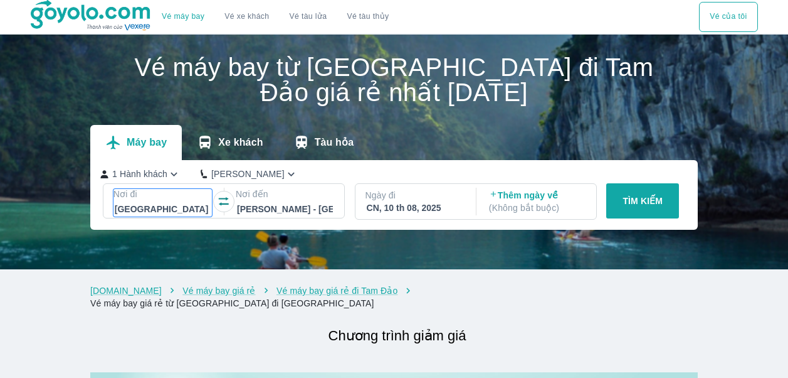
click at [182, 216] on div at bounding box center [163, 208] width 96 height 15
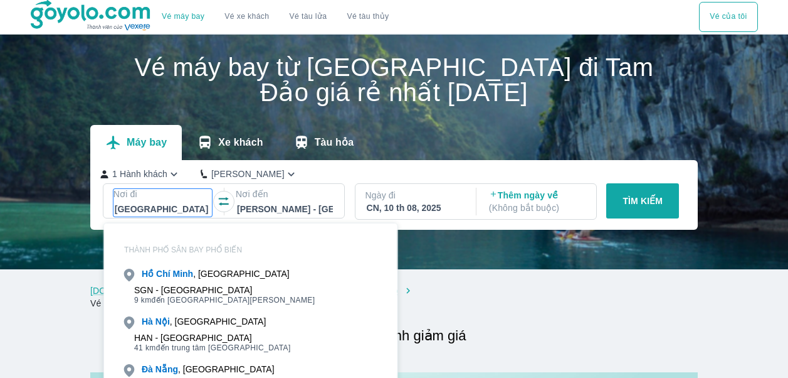
click at [171, 206] on div at bounding box center [163, 208] width 96 height 15
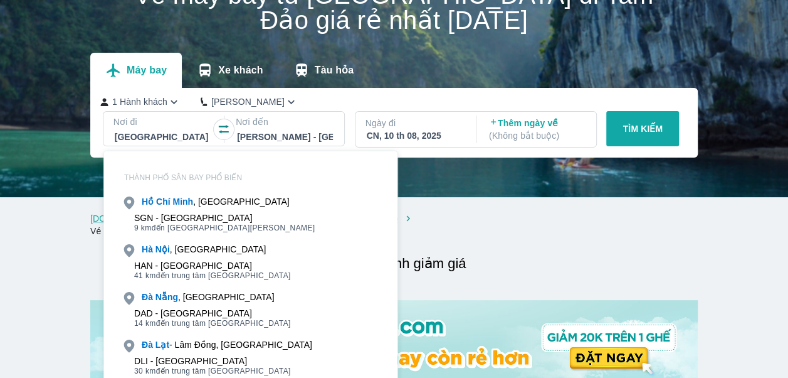
click at [203, 308] on div "DAD - [GEOGRAPHIC_DATA]" at bounding box center [212, 313] width 157 height 10
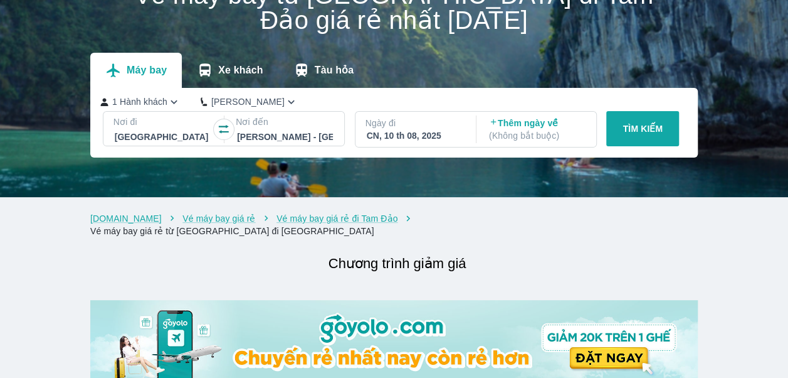
click at [282, 133] on div at bounding box center [285, 136] width 96 height 15
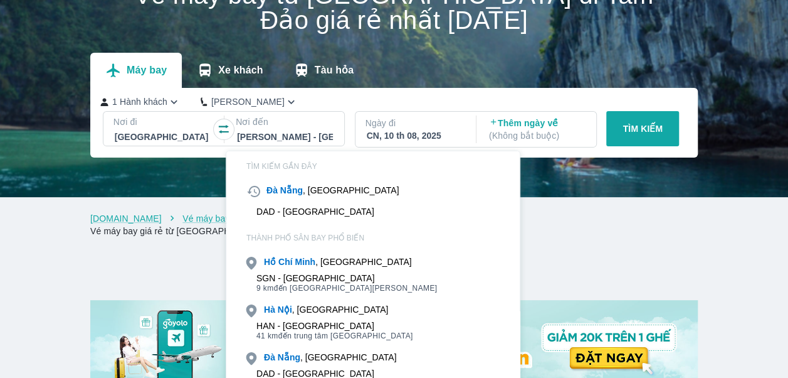
click at [292, 312] on b "Nội" at bounding box center [285, 309] width 14 height 10
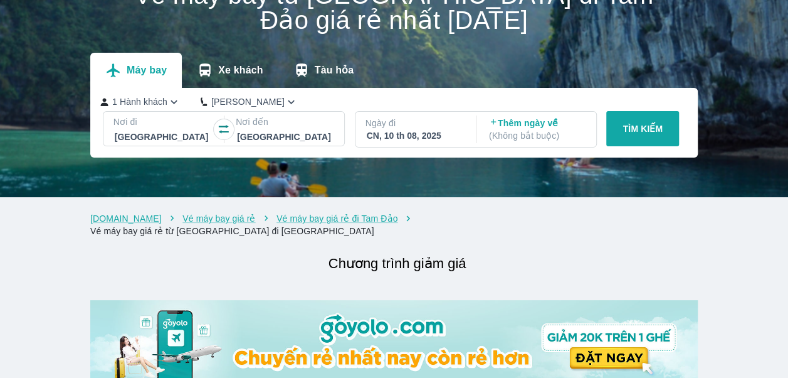
click at [416, 125] on p "Ngày đi" at bounding box center [415, 123] width 98 height 13
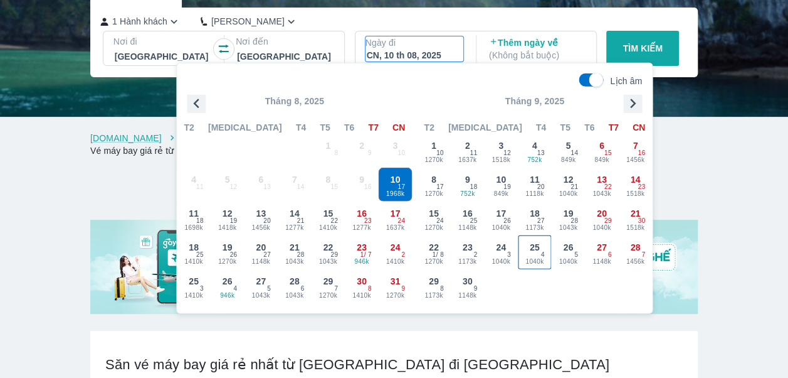
scroll to position [154, 0]
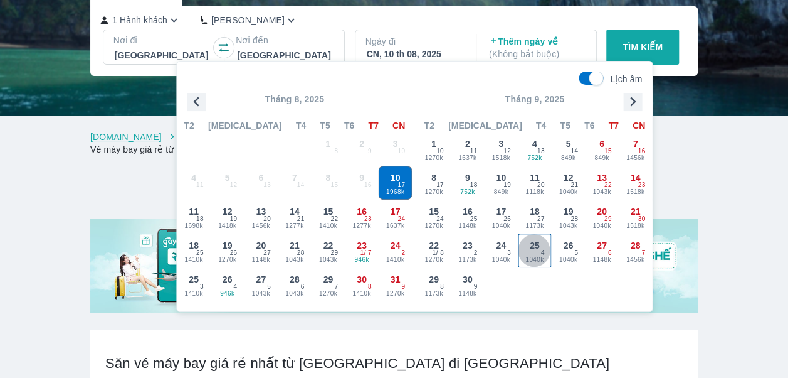
click at [532, 253] on div "25 1040k 4" at bounding box center [535, 250] width 33 height 33
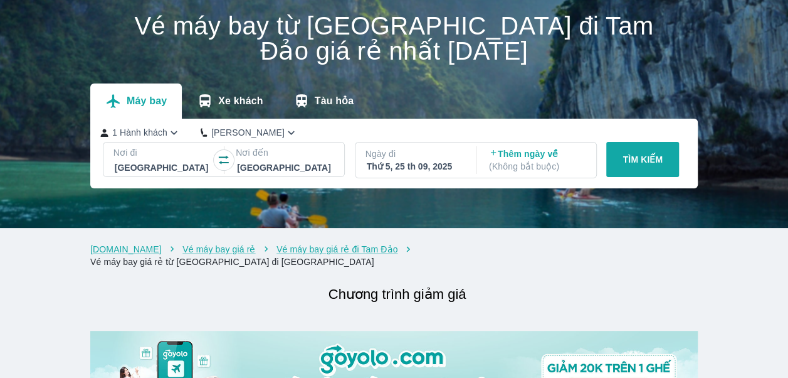
scroll to position [41, 0]
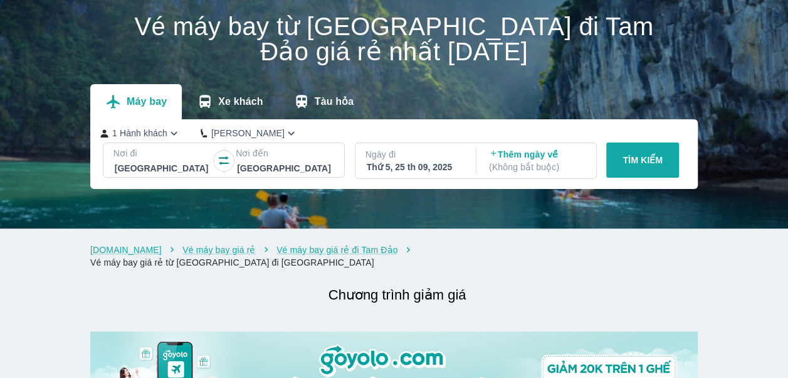
click at [537, 161] on p "( Không bắt buộc )" at bounding box center [537, 167] width 96 height 13
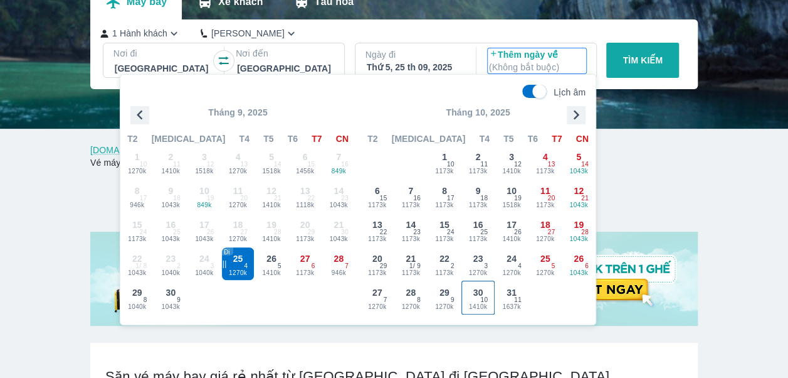
scroll to position [146, 0]
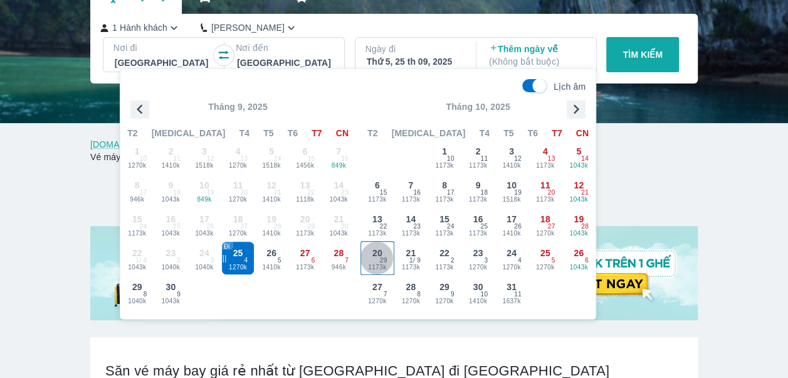
click at [379, 267] on span "1173k" at bounding box center [377, 267] width 33 height 10
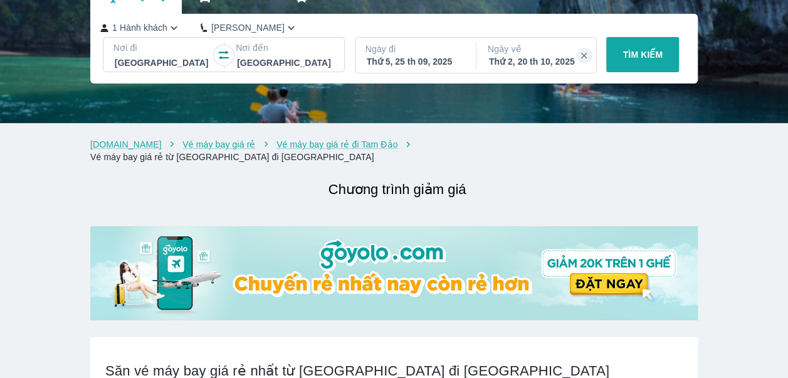
click at [645, 58] on p "TÌM KIẾM" at bounding box center [643, 54] width 40 height 13
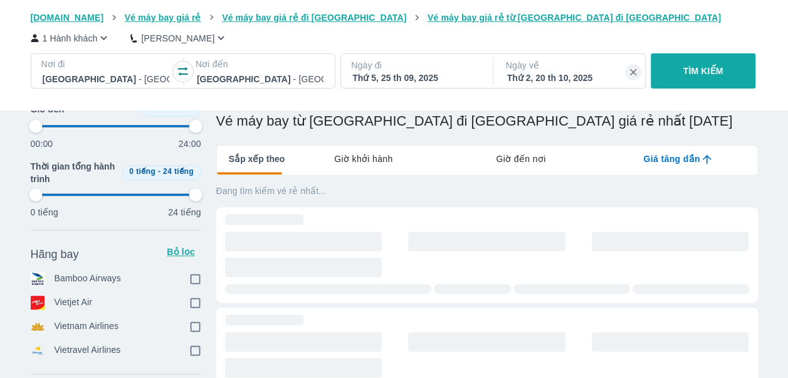
type input "97.9166666666667"
checkbox input "true"
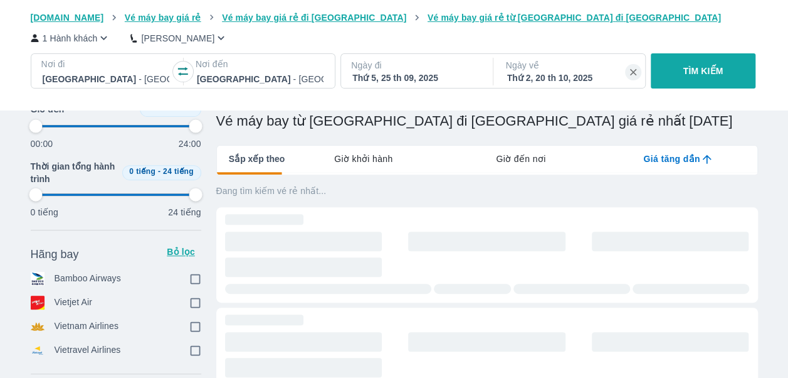
checkbox input "true"
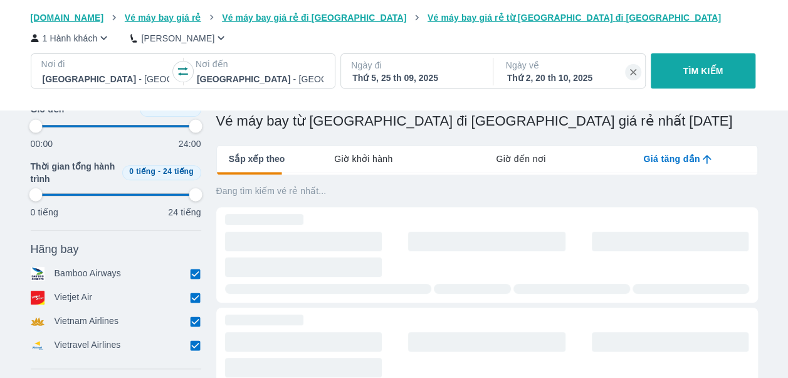
scroll to position [88, 0]
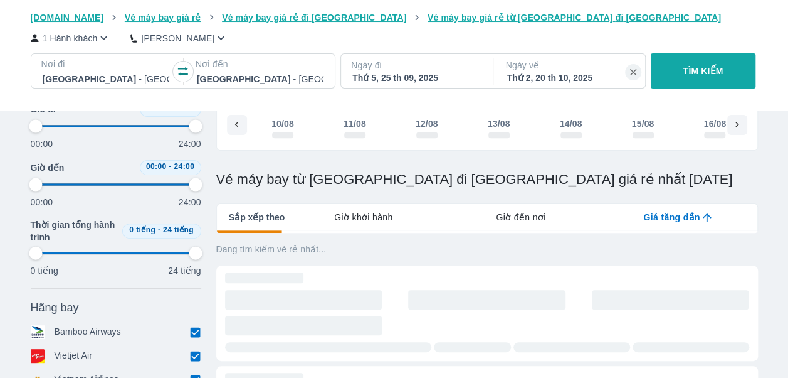
type input "97.9166666666667"
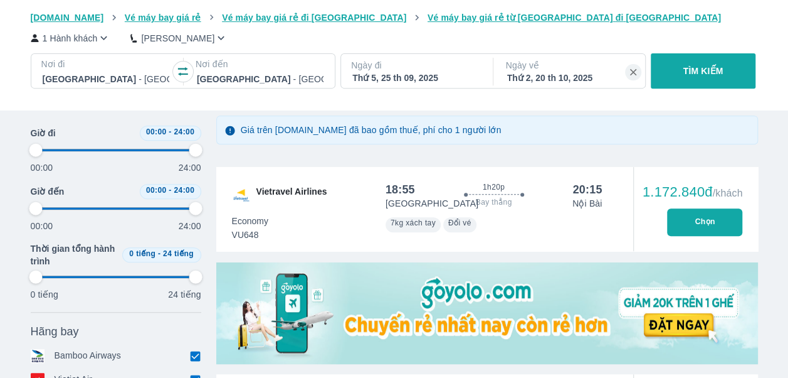
scroll to position [0, 0]
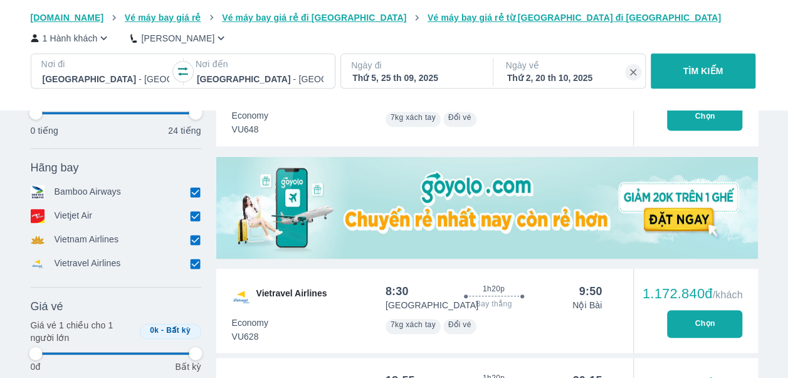
type input "97.9166666666667"
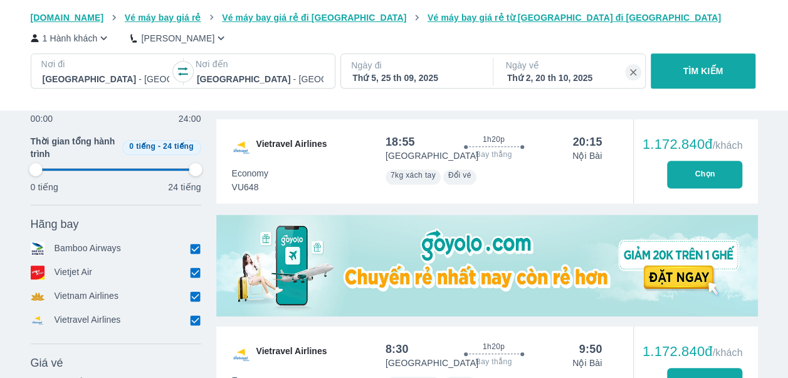
scroll to position [238, 0]
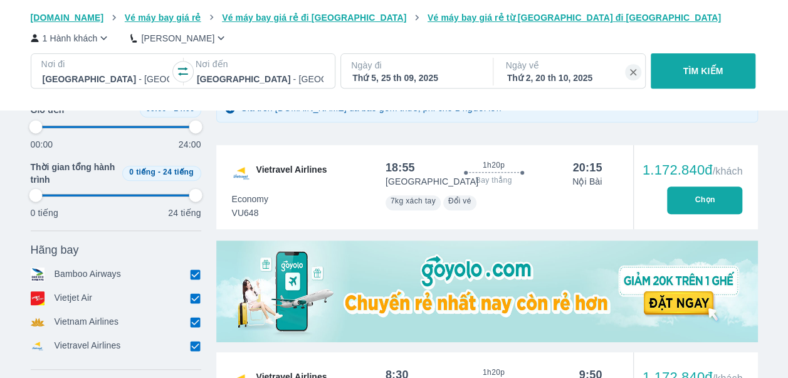
type input "97.9166666666667"
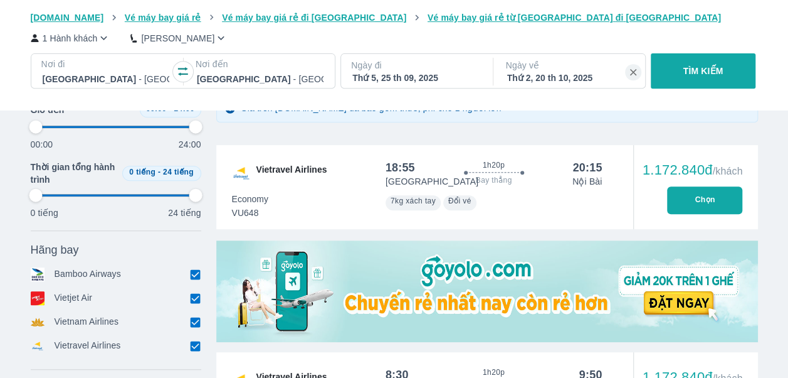
type input "97.9166666666667"
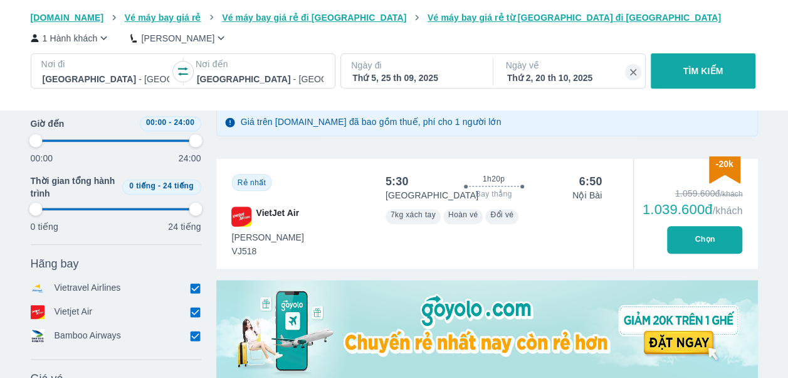
type input "97.9166666666667"
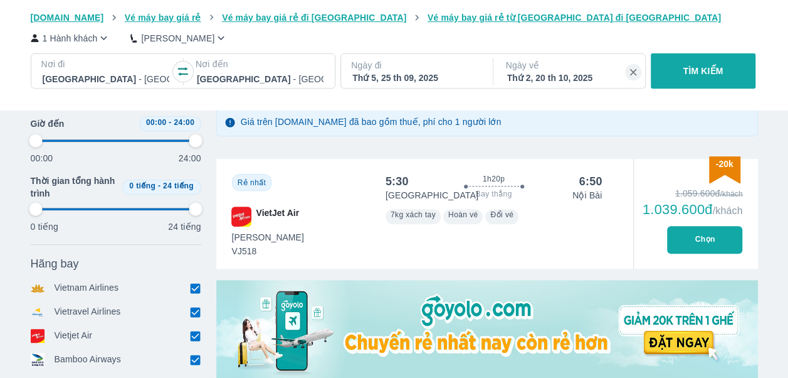
type input "97.9166666666667"
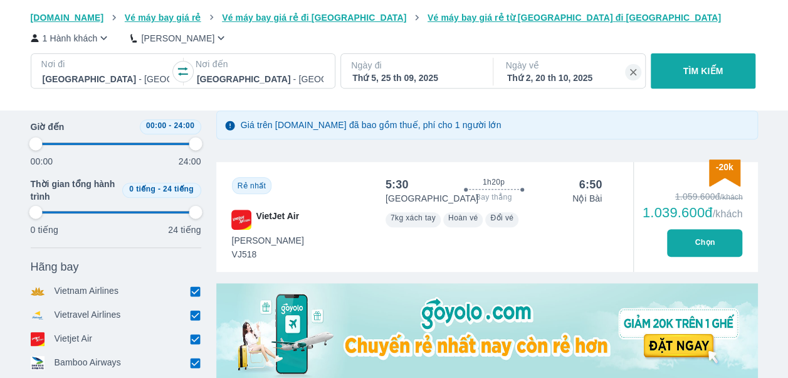
scroll to position [219, 0]
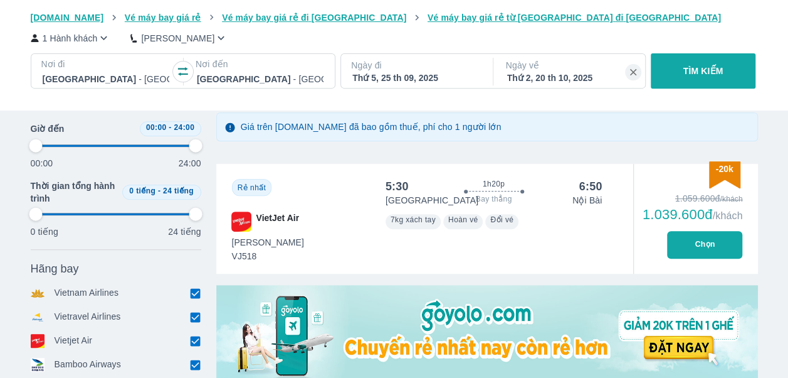
type input "97.9166666666667"
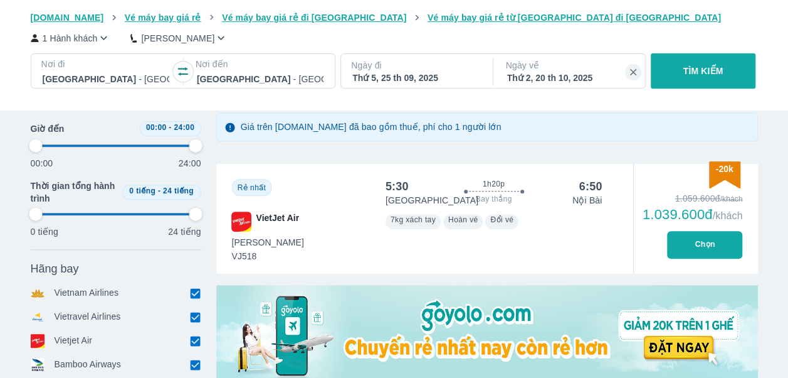
type input "97.9166666666667"
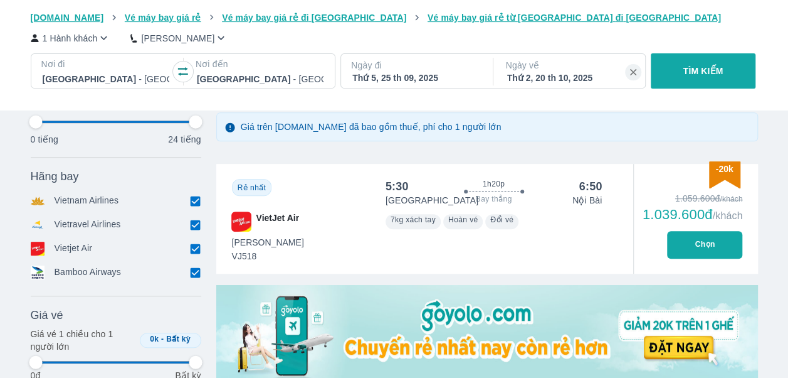
scroll to position [471, 0]
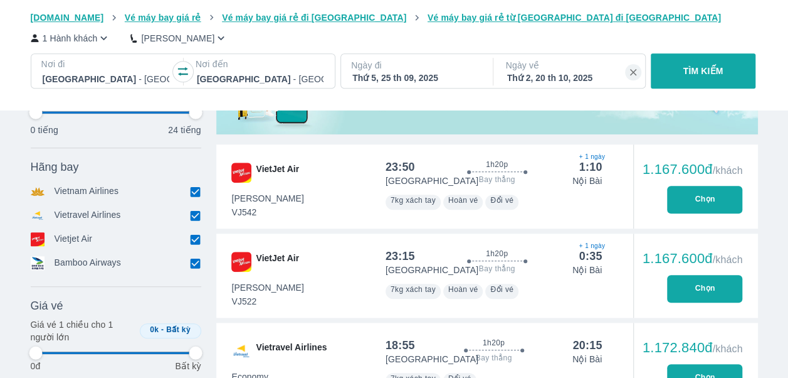
type input "97.9166666666667"
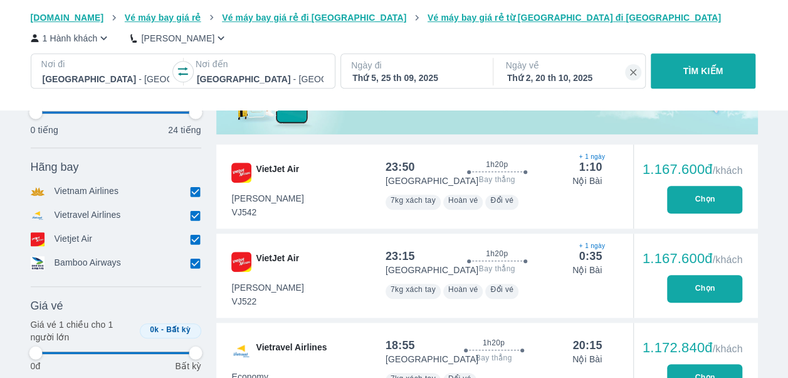
type input "97.9166666666667"
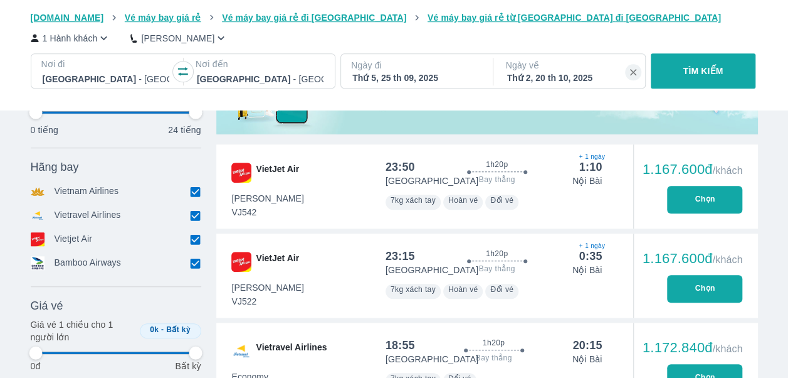
type input "97.9166666666667"
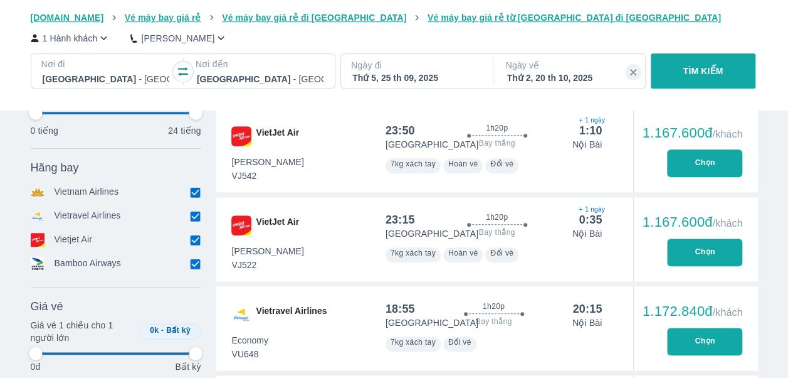
scroll to position [508, 0]
type input "97.9166666666667"
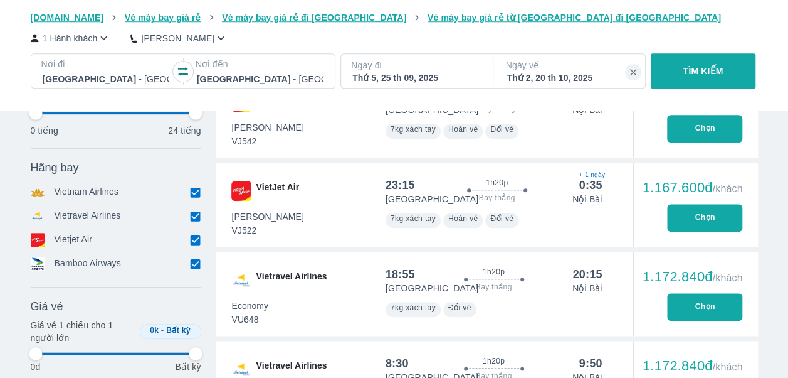
type input "97.9166666666667"
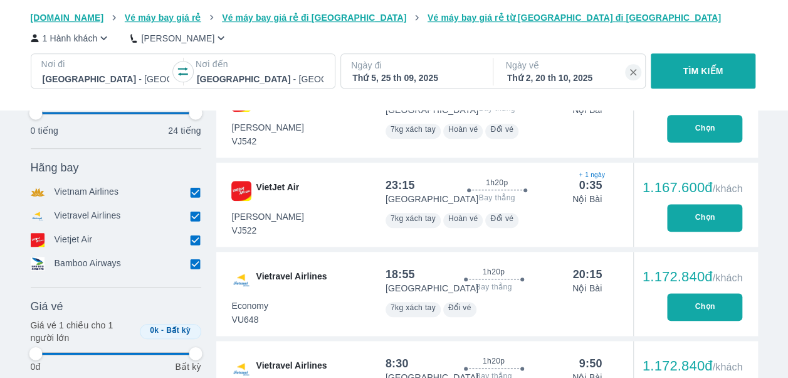
type input "97.9166666666667"
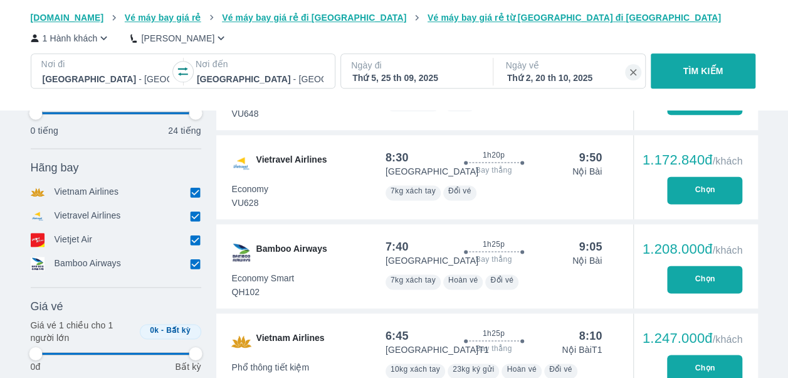
type input "97.9166666666667"
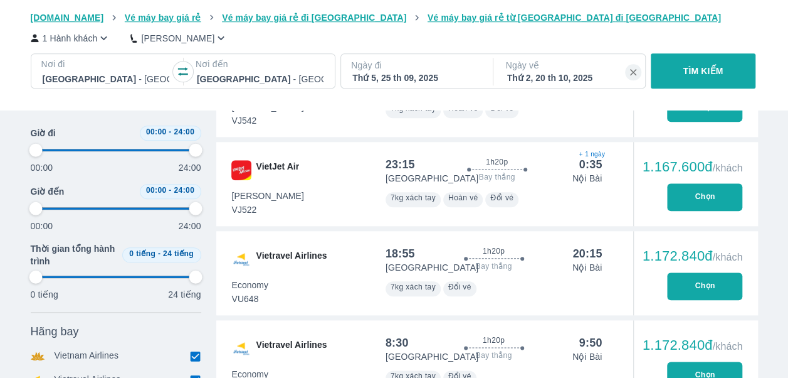
type input "97.9166666666667"
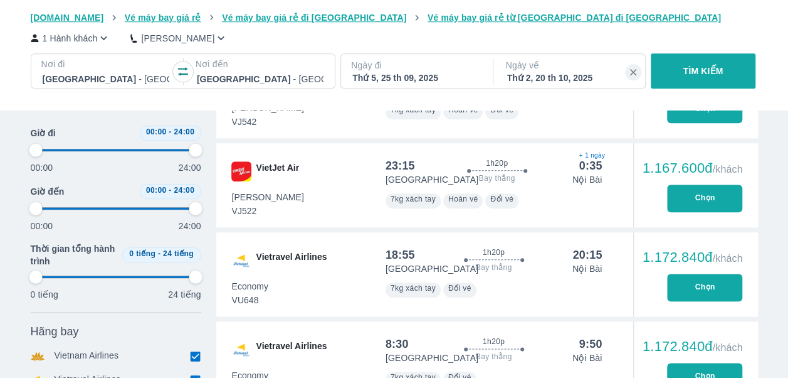
type input "97.9166666666667"
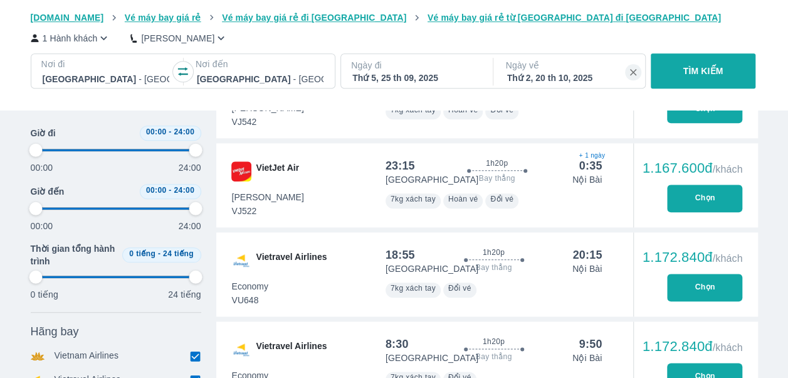
type input "97.9166666666667"
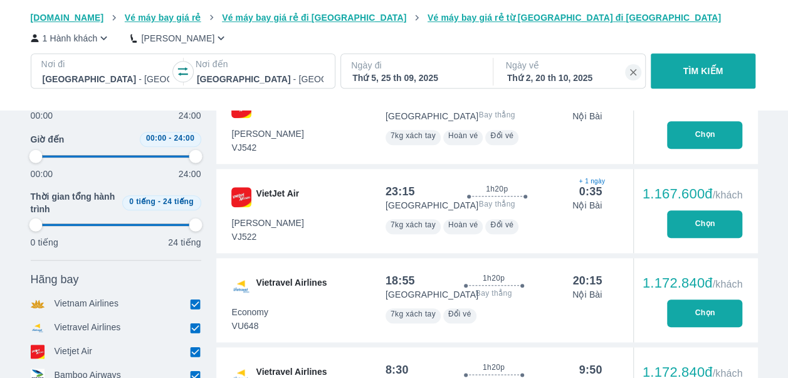
scroll to position [536, 0]
type input "97.9166666666667"
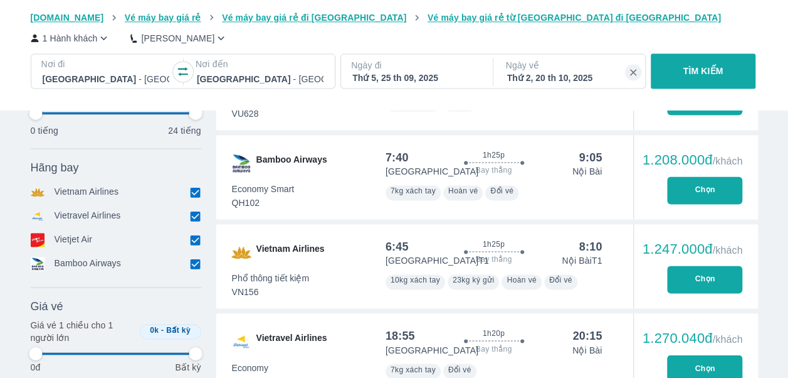
scroll to position [839, 0]
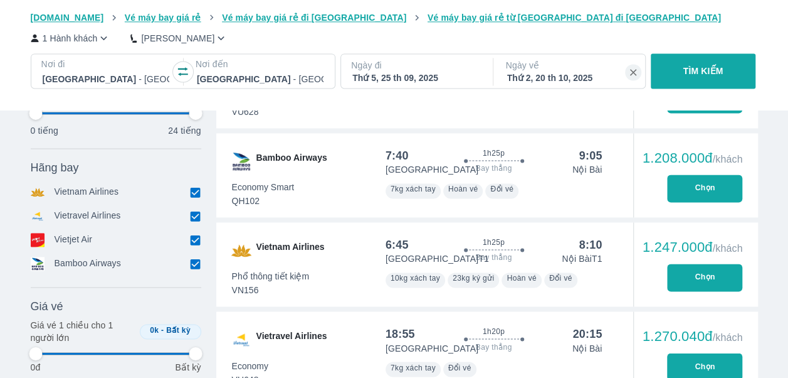
type input "97.9166666666667"
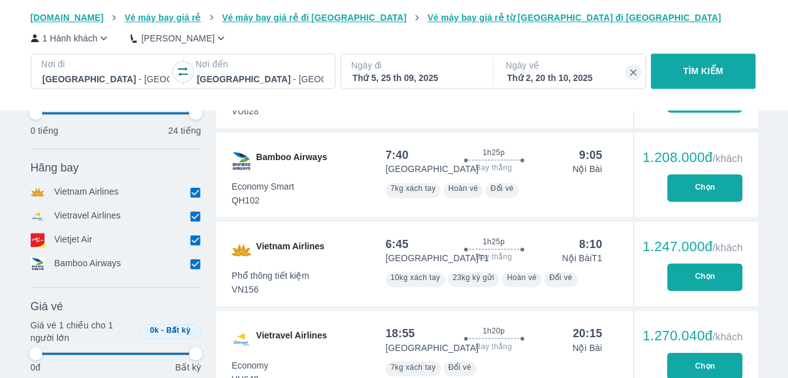
type input "97.9166666666667"
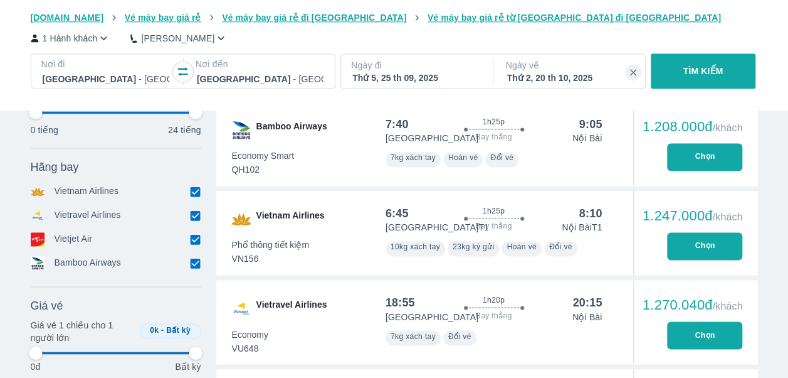
type input "97.9166666666667"
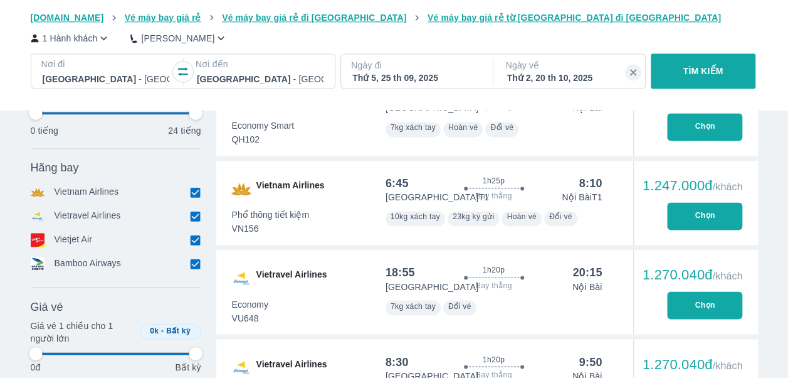
type input "97.9166666666667"
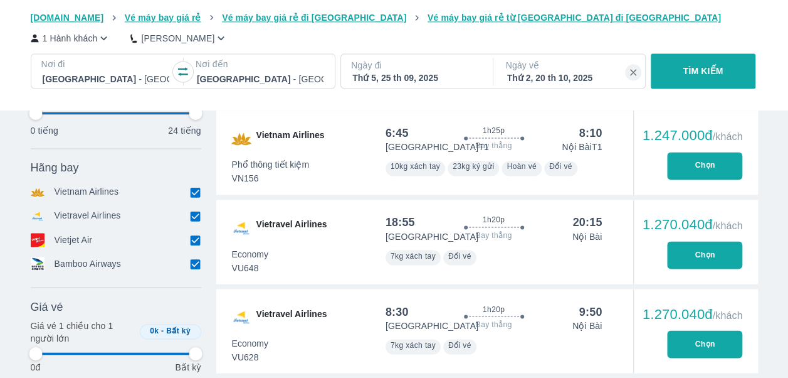
scroll to position [958, 0]
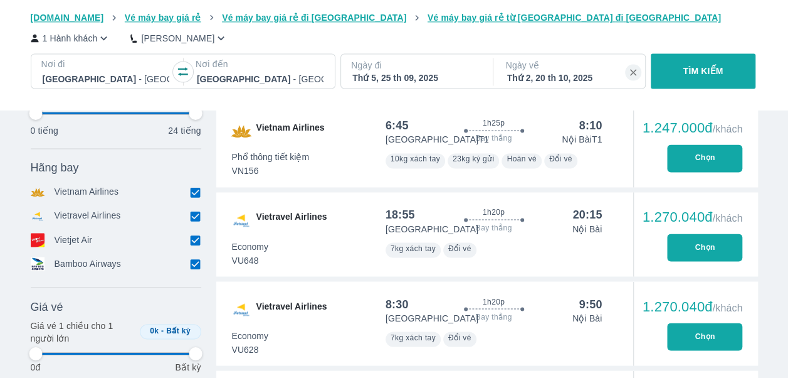
type input "97.9166666666667"
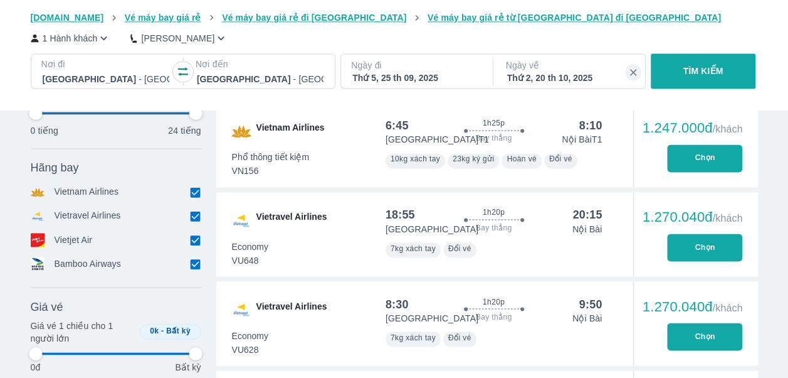
type input "97.9166666666667"
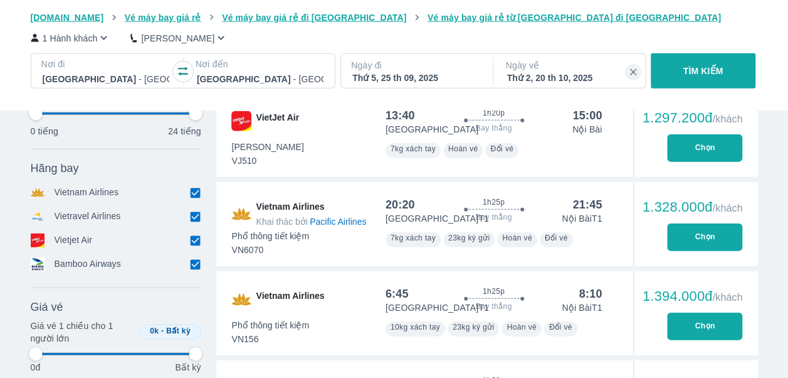
type input "97.9166666666667"
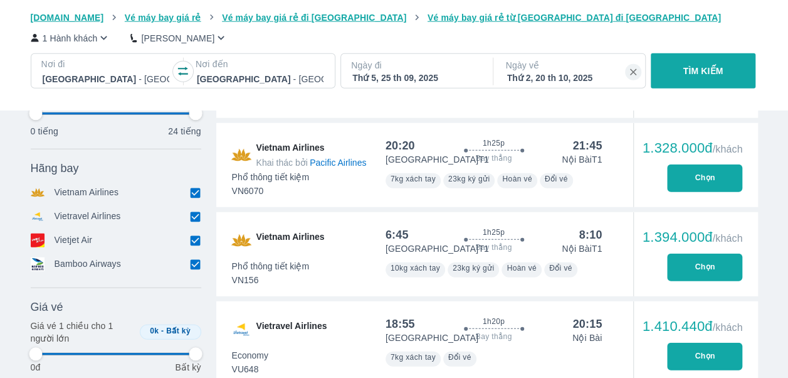
type input "97.9166666666667"
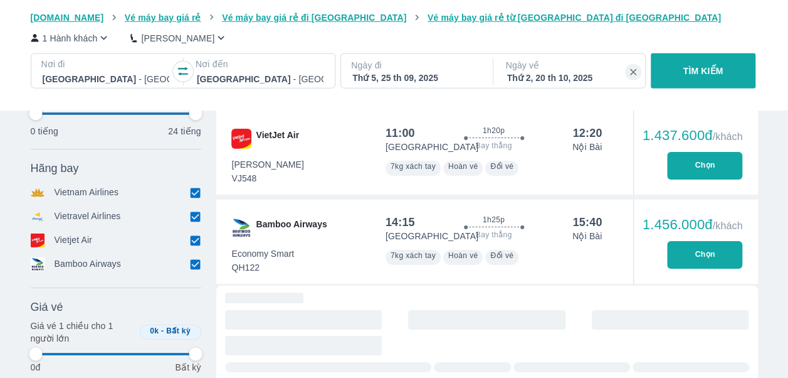
scroll to position [1961, 0]
type input "97.9166666666667"
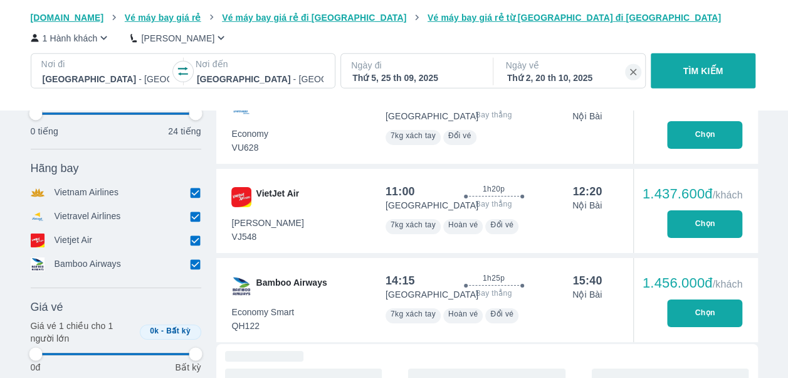
type input "97.9166666666667"
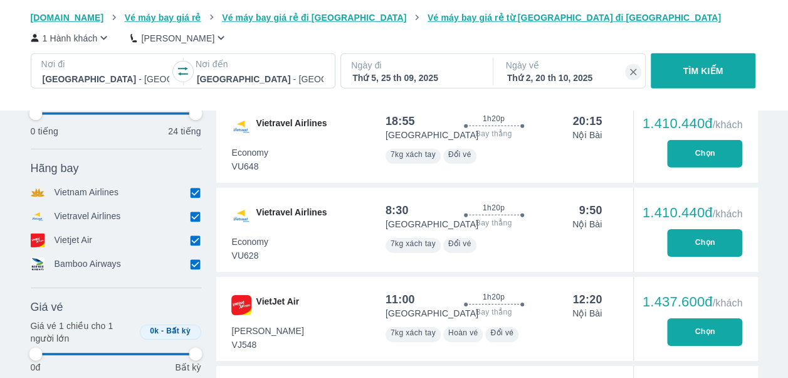
type input "97.9166666666667"
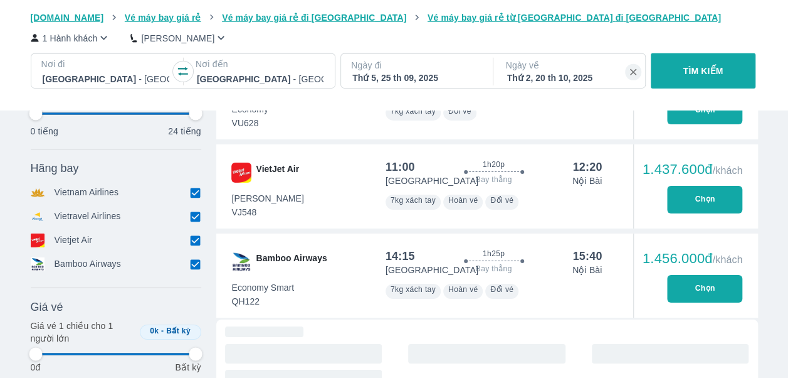
type input "97.9166666666667"
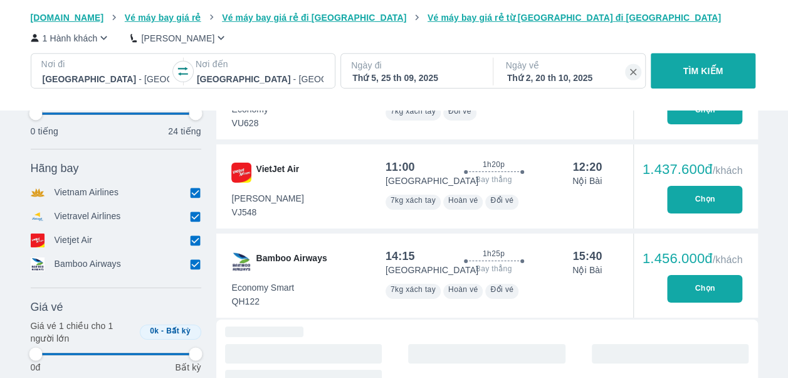
type input "97.9166666666667"
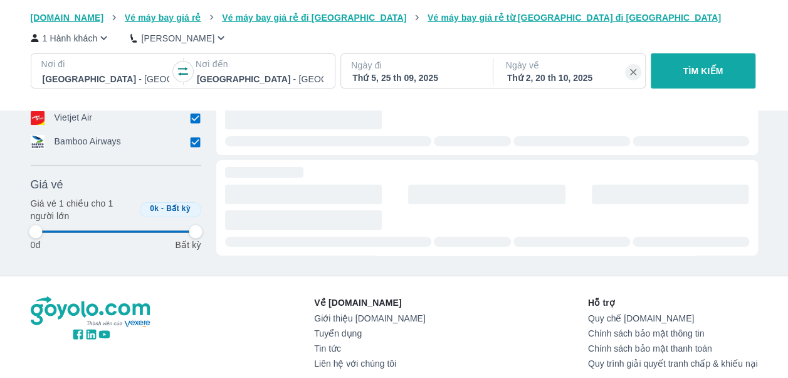
type input "97.9166666666667"
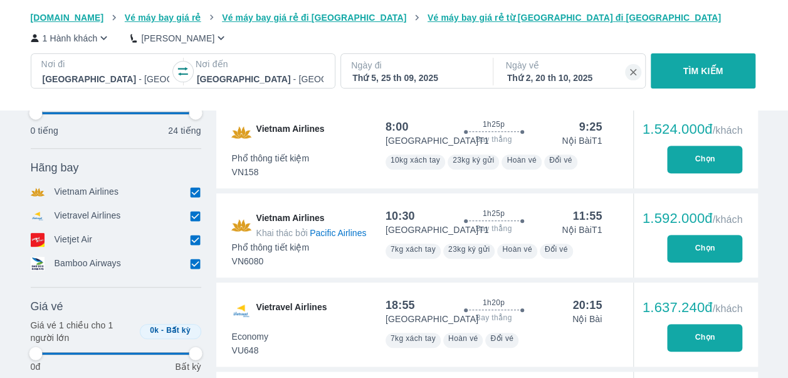
scroll to position [2560, 0]
click at [559, 70] on p "Ngày về" at bounding box center [570, 65] width 129 height 13
type input "97.9166666666667"
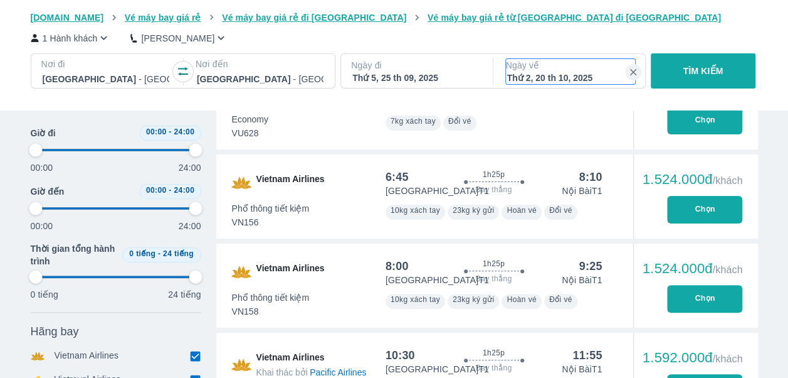
type input "97.9166666666667"
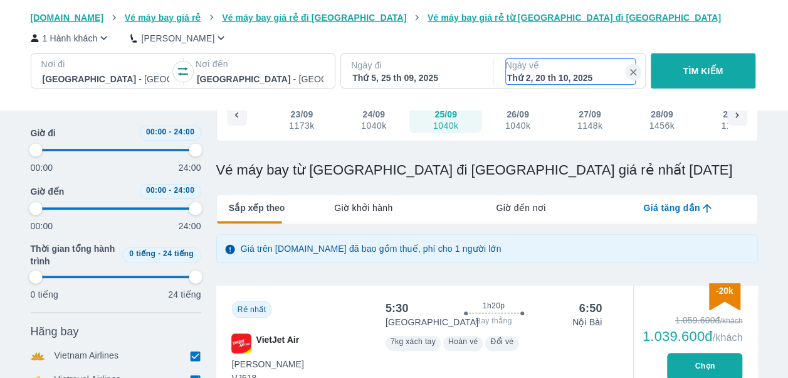
type input "97.9166666666667"
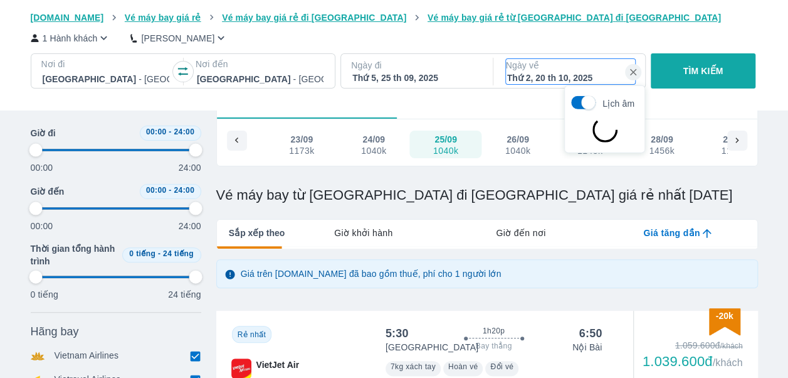
scroll to position [260, 0]
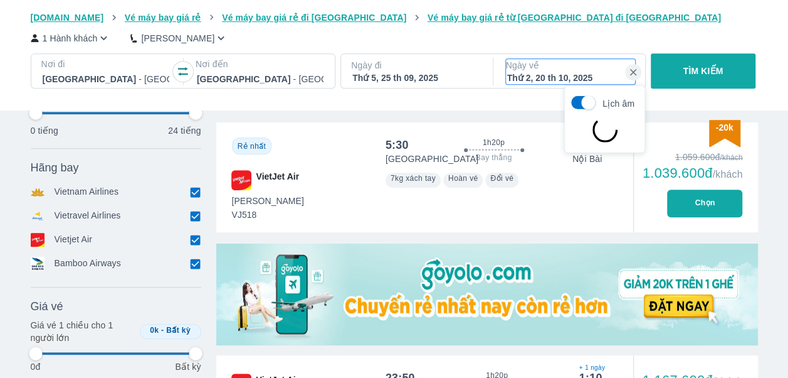
type input "97.9166666666667"
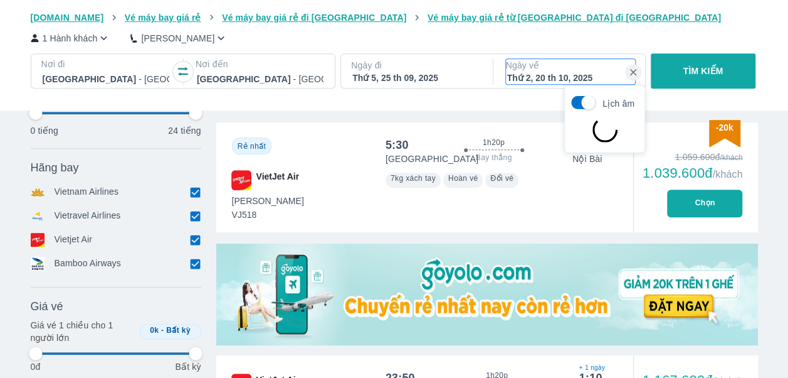
type input "97.9166666666667"
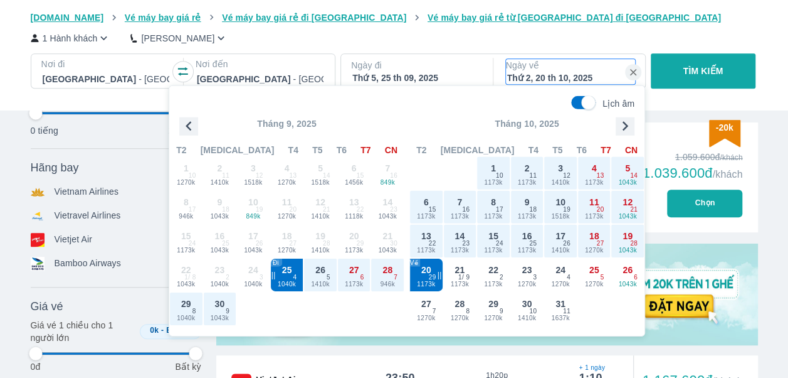
type input "97.9166666666667"
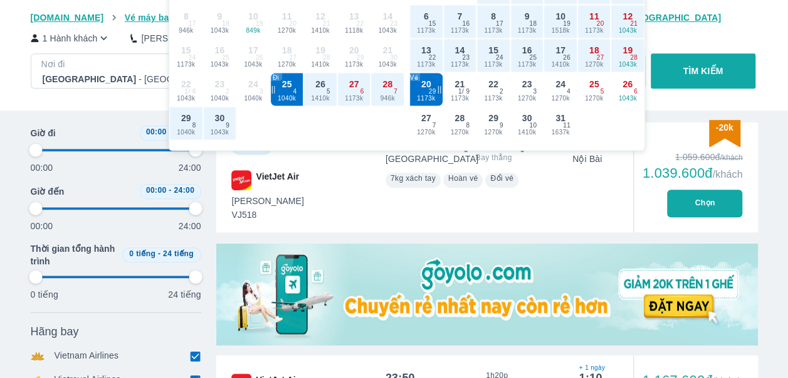
type input "97.9166666666667"
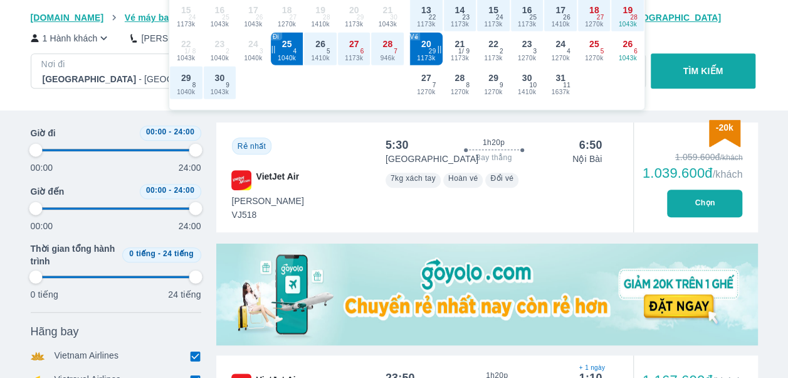
scroll to position [0, 0]
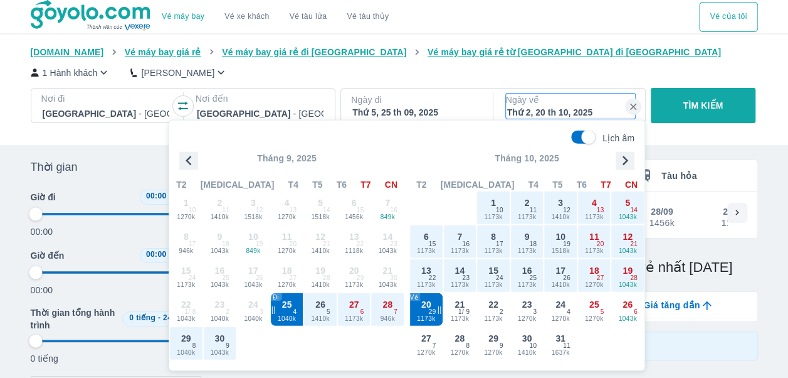
click at [589, 28] on div "Vé máy bay Vé xe khách Vé tàu lửa Vé tàu thủy Vé của tôi" at bounding box center [395, 16] width 728 height 33
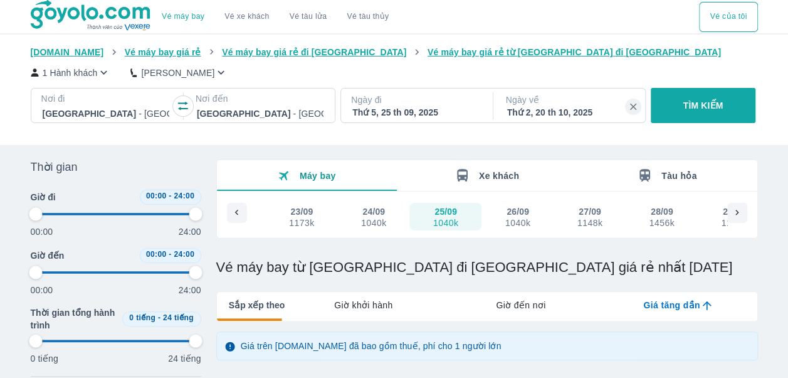
type input "97.9166666666667"
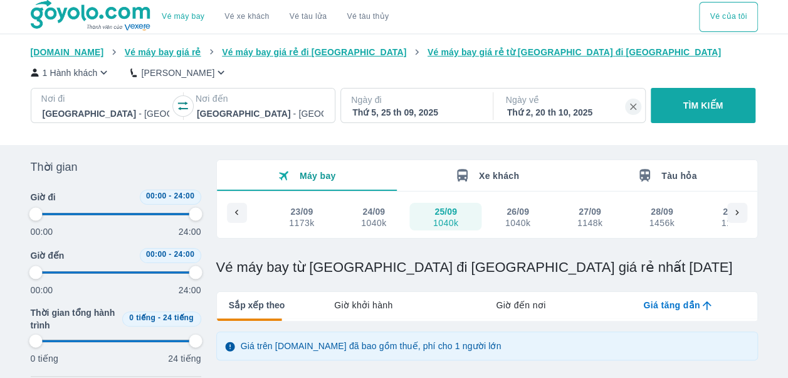
type input "97.9166666666667"
click at [435, 106] on p "Ngày đi" at bounding box center [415, 99] width 129 height 13
type input "97.9166666666667"
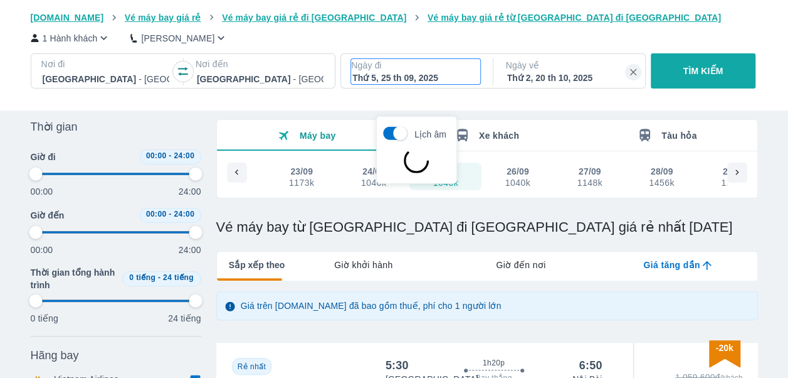
scroll to position [72, 0]
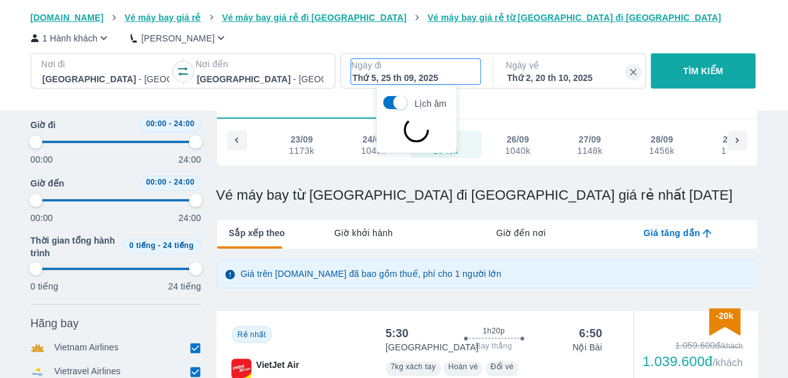
type input "97.9166666666667"
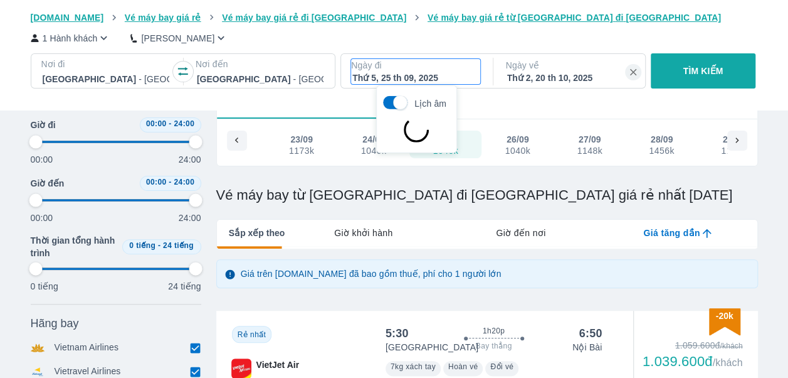
type input "97.9166666666667"
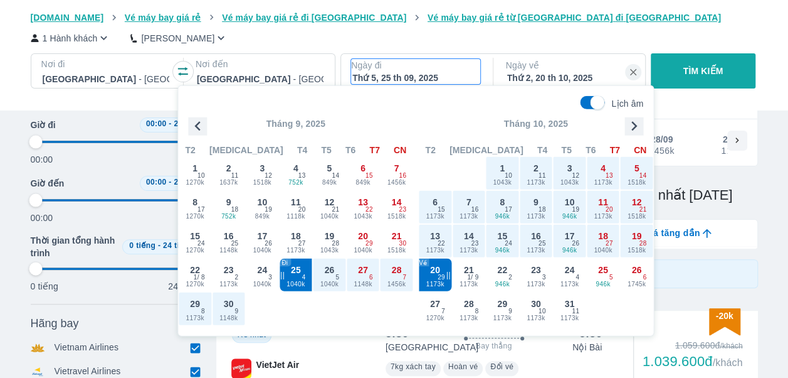
type input "97.9166666666667"
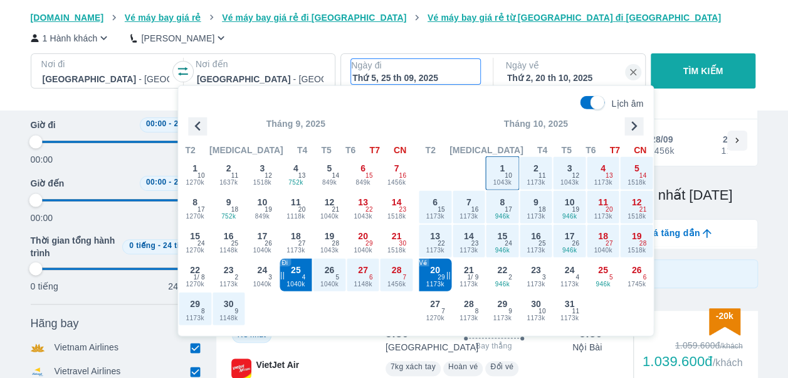
type input "97.9166666666667"
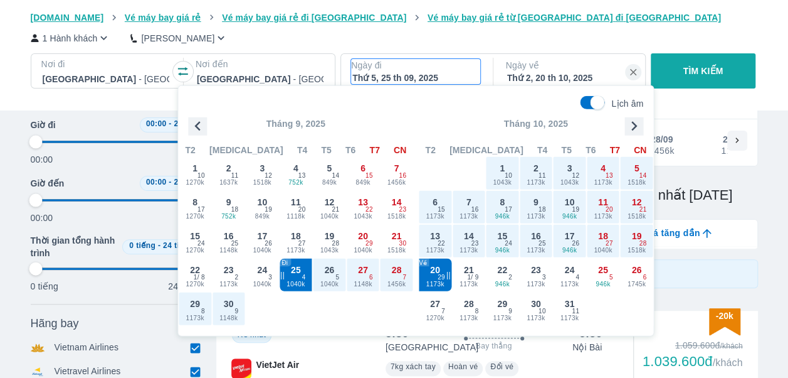
type input "97.9166666666667"
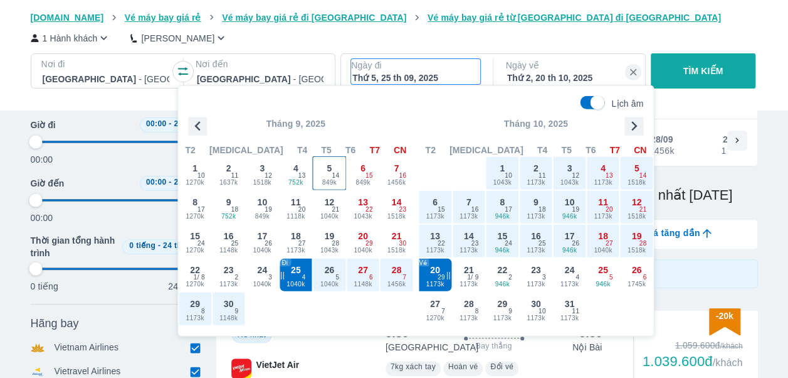
type input "97.9166666666667"
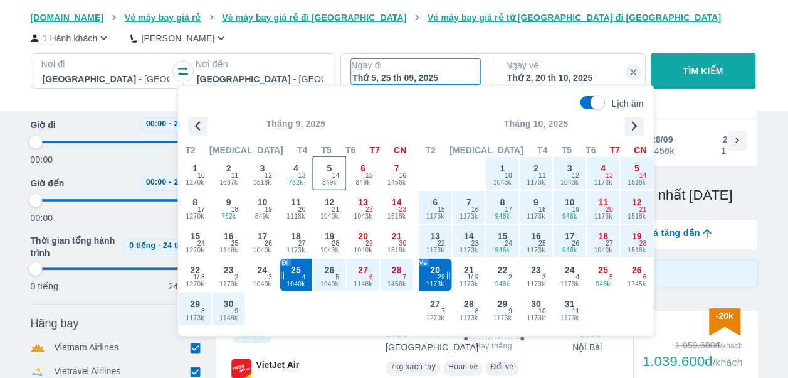
type input "97.9166666666667"
drag, startPoint x: 210, startPoint y: 126, endPoint x: 192, endPoint y: 127, distance: 18.2
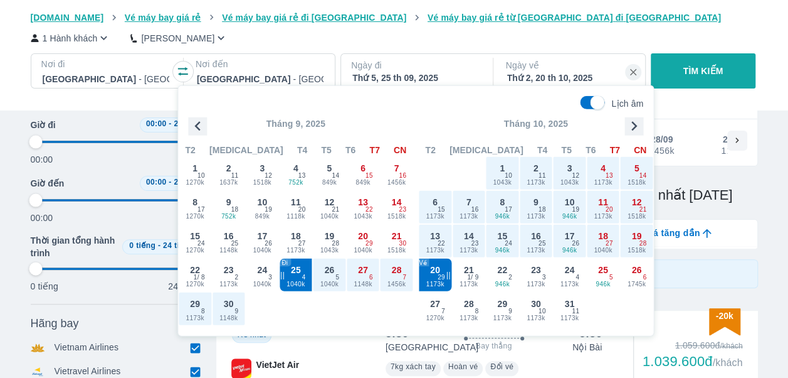
click at [192, 127] on div "Tháng 9, 2025" at bounding box center [295, 123] width 235 height 13
type input "97.9166666666667"
click at [192, 127] on icon "button" at bounding box center [197, 126] width 19 height 19
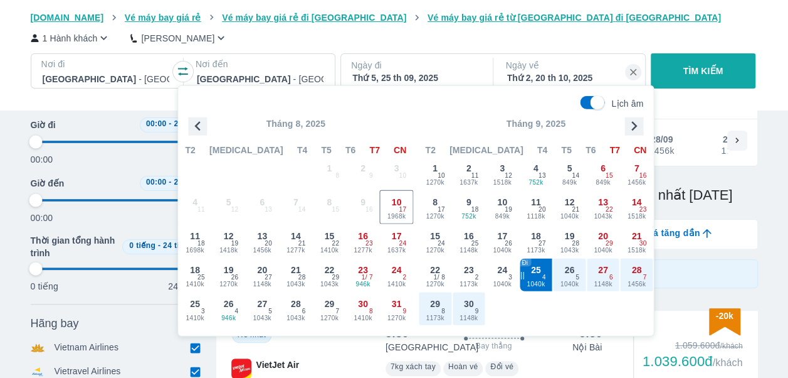
type input "97.9166666666667"
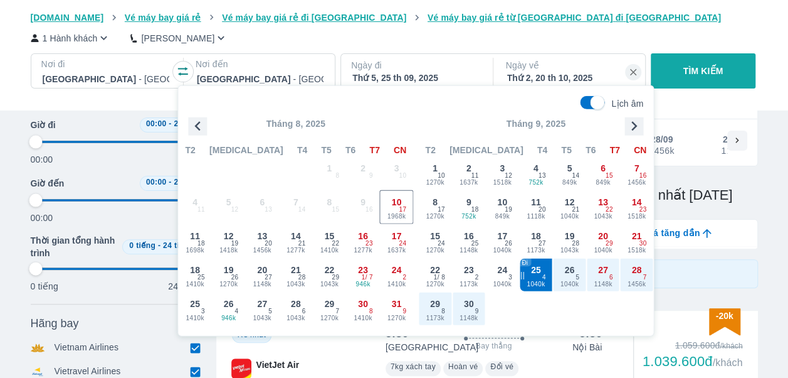
type input "97.9166666666667"
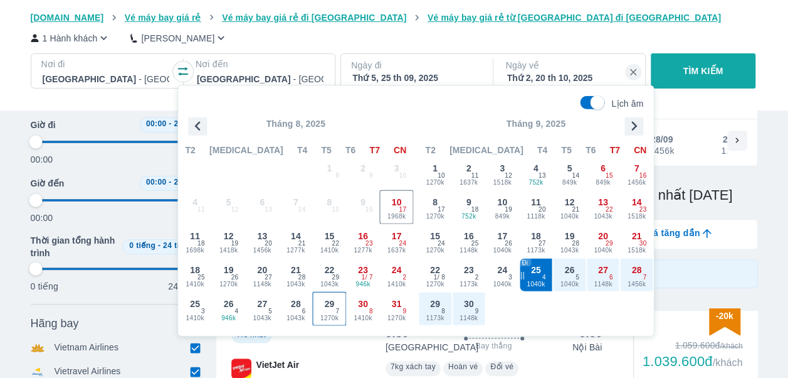
type input "97.9166666666667"
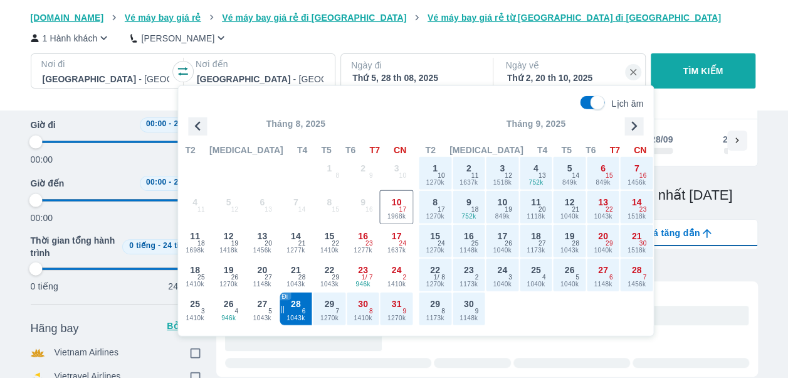
type input "97.9166666666667"
checkbox input "false"
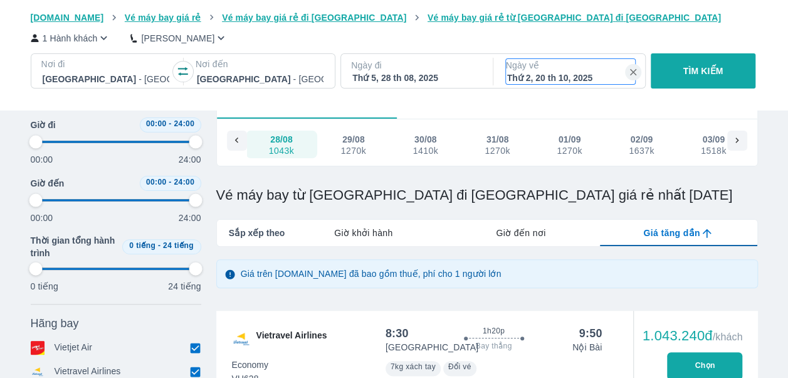
click at [569, 66] on p "Ngày về" at bounding box center [570, 65] width 129 height 13
click at [716, 78] on button "TÌM KIẾM" at bounding box center [703, 70] width 105 height 35
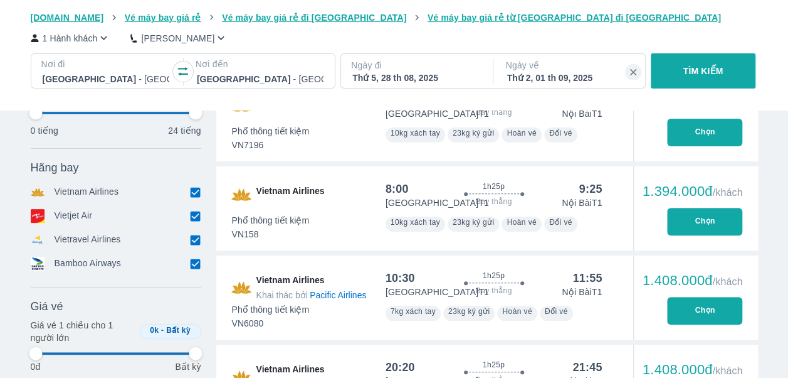
scroll to position [2474, 0]
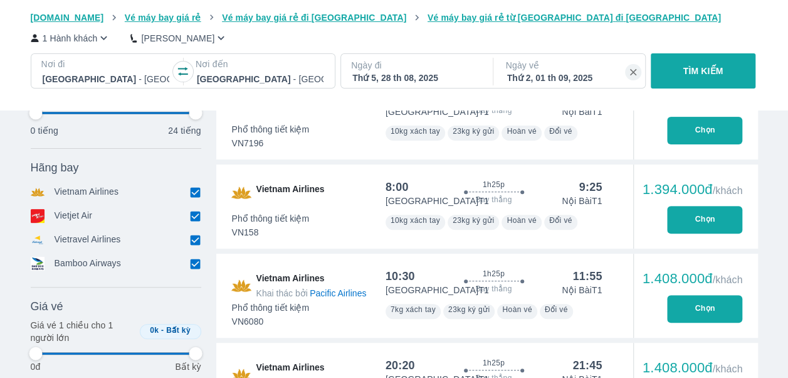
click at [560, 77] on div "Thứ 2, 01 th 09, 2025" at bounding box center [570, 78] width 127 height 13
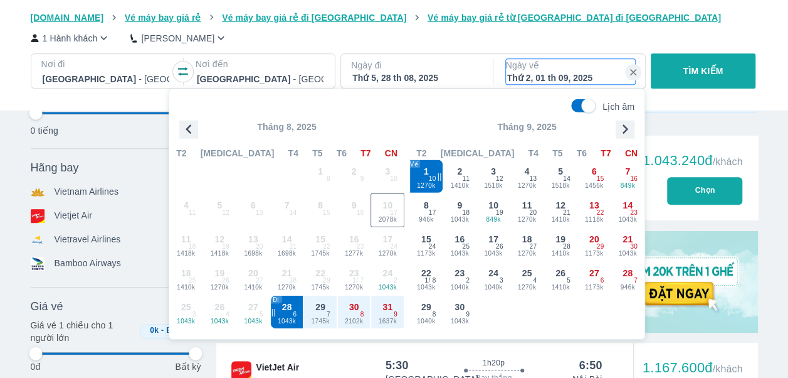
scroll to position [251, 0]
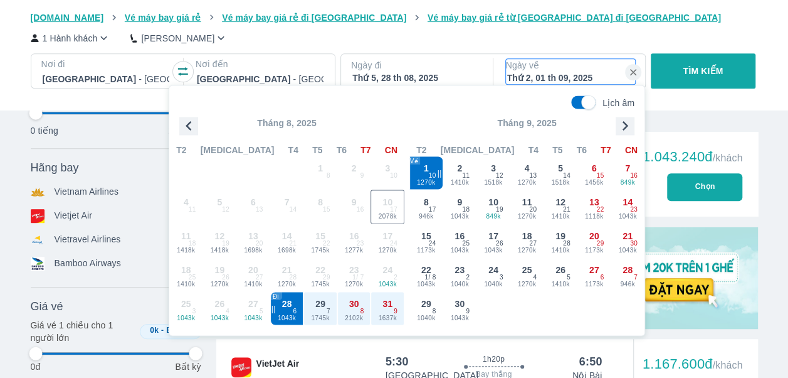
click at [746, 93] on div "Nơi đi [GEOGRAPHIC_DATA] - [GEOGRAPHIC_DATA] Nơi đến [GEOGRAPHIC_DATA] - [GEOGR…" at bounding box center [397, 73] width 733 height 40
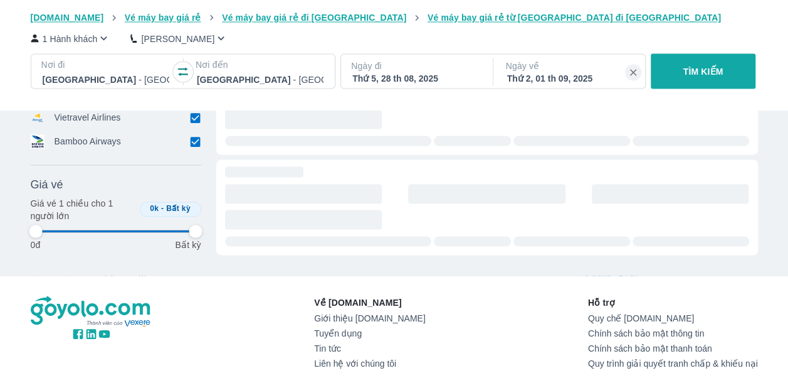
scroll to position [5880, 0]
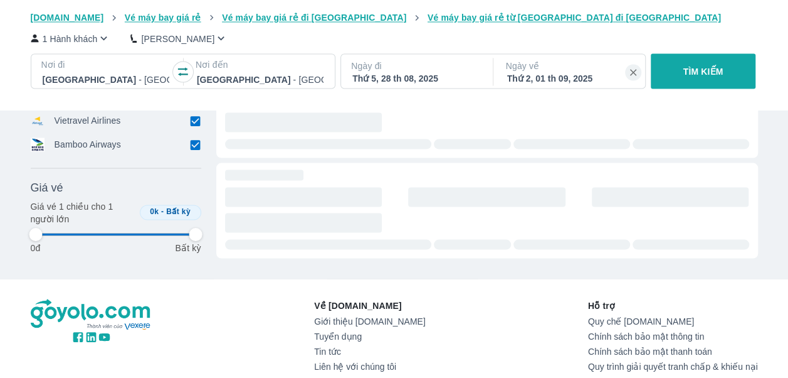
click at [521, 65] on p "Ngày về" at bounding box center [570, 65] width 129 height 13
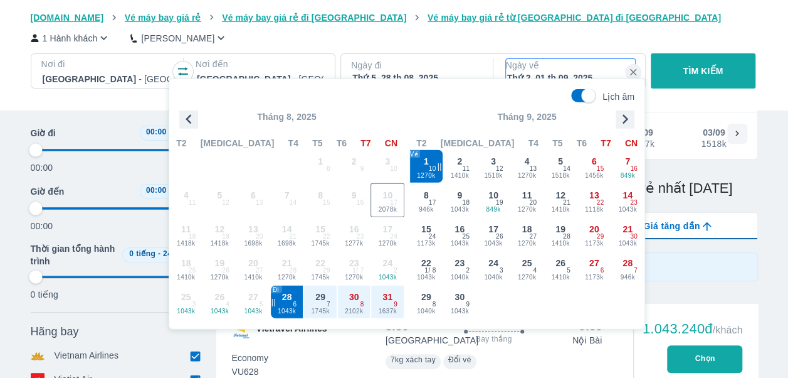
scroll to position [72, 0]
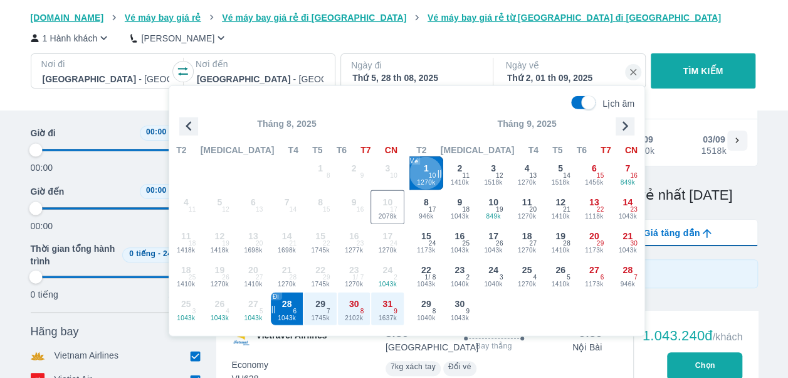
click at [414, 183] on span "1270k" at bounding box center [426, 183] width 33 height 10
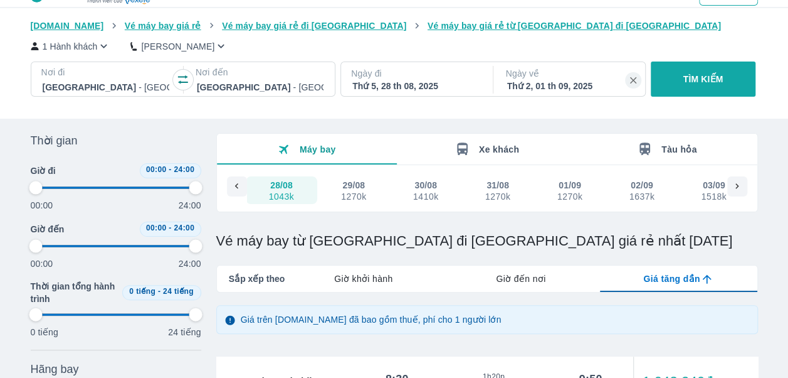
scroll to position [0, 0]
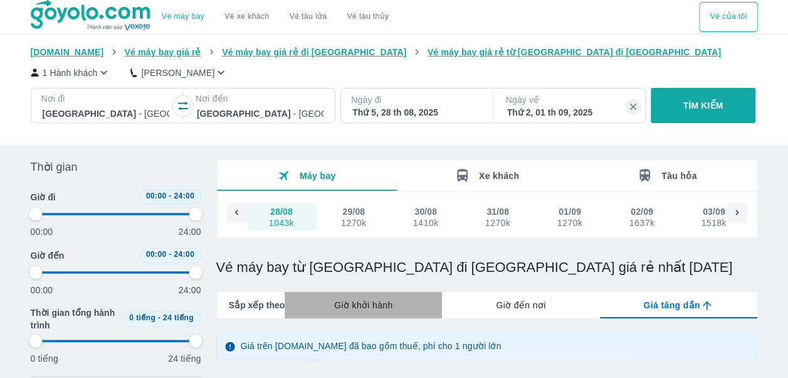
click at [333, 309] on div "Giờ khởi hành" at bounding box center [363, 305] width 157 height 26
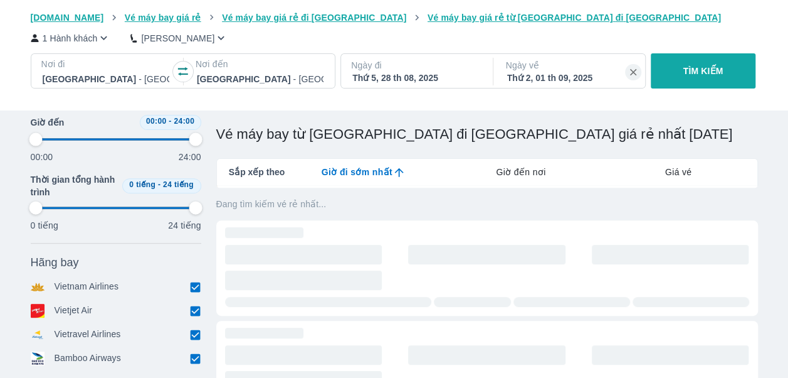
scroll to position [132, 0]
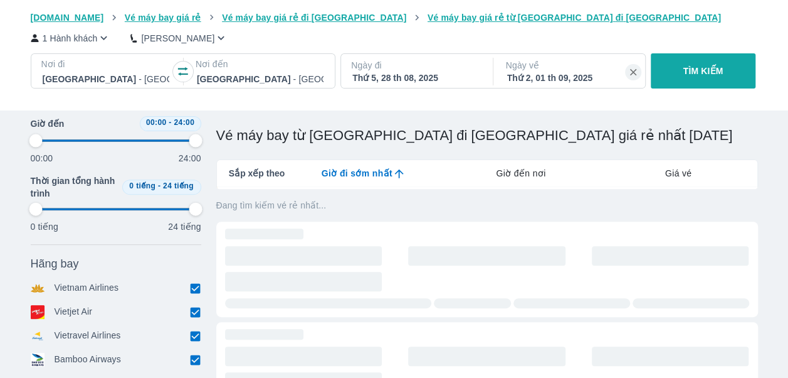
click at [685, 168] on span "Giá vé" at bounding box center [679, 173] width 27 height 13
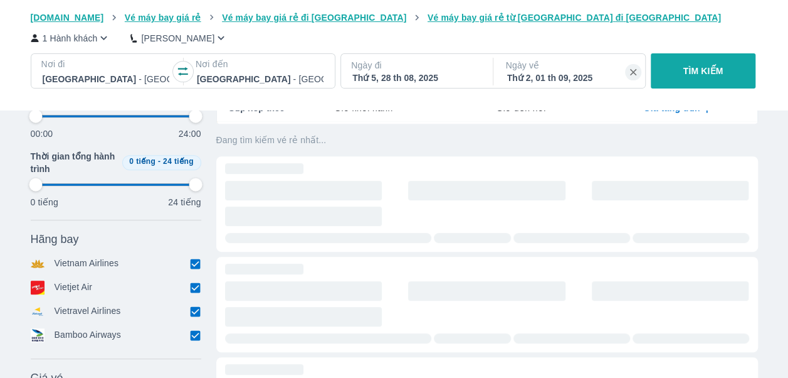
scroll to position [184, 0]
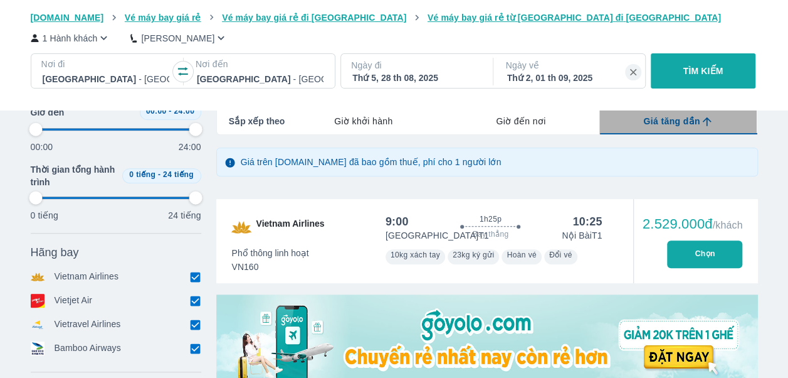
click at [698, 119] on span "Giá tăng dần" at bounding box center [672, 121] width 56 height 13
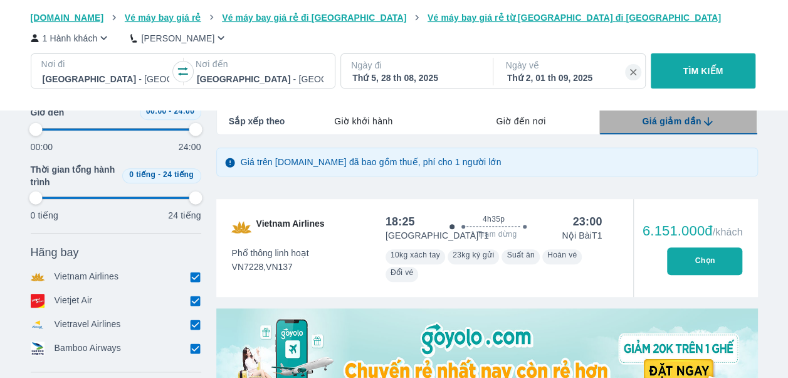
click at [672, 117] on span "Giá giảm dần" at bounding box center [672, 121] width 60 height 13
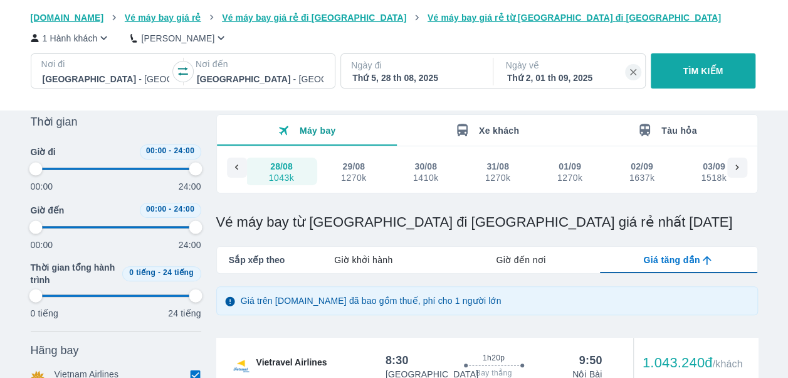
scroll to position [45, 0]
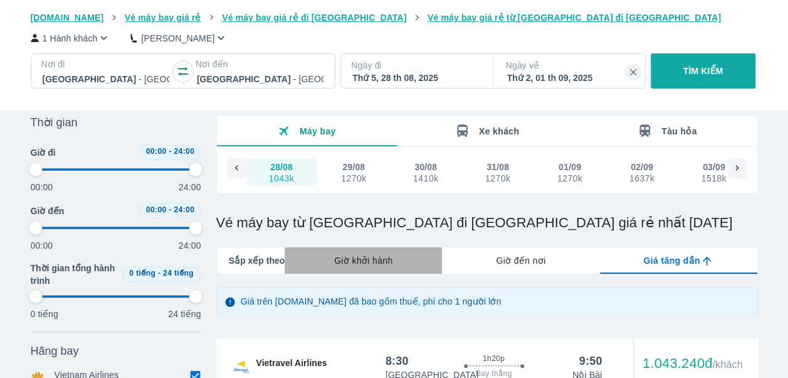
click at [380, 265] on span "Giờ khởi hành" at bounding box center [363, 260] width 58 height 13
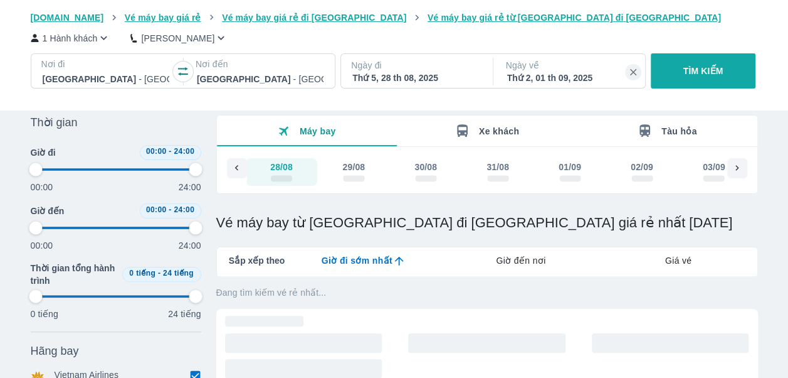
click at [420, 260] on div "Giờ đi sớm nhất" at bounding box center [363, 260] width 157 height 26
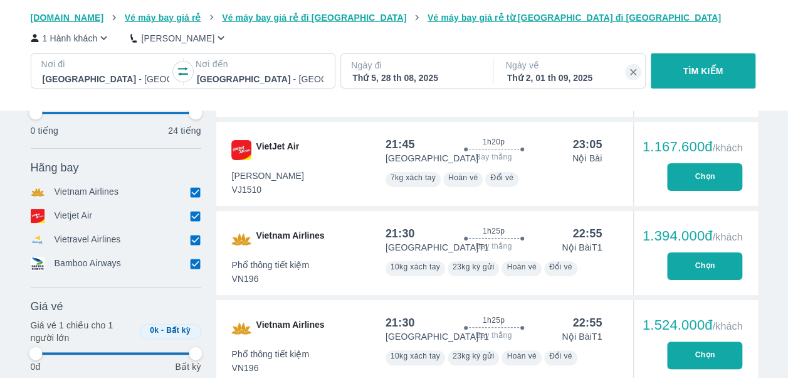
scroll to position [2339, 0]
click at [539, 164] on div "21:45 1h20p Bay thẳng 23:05 Đà Nẵng Nội Bài Tiết Kiệm VJ1510 7kg xách tay Hoàn …" at bounding box center [494, 161] width 217 height 50
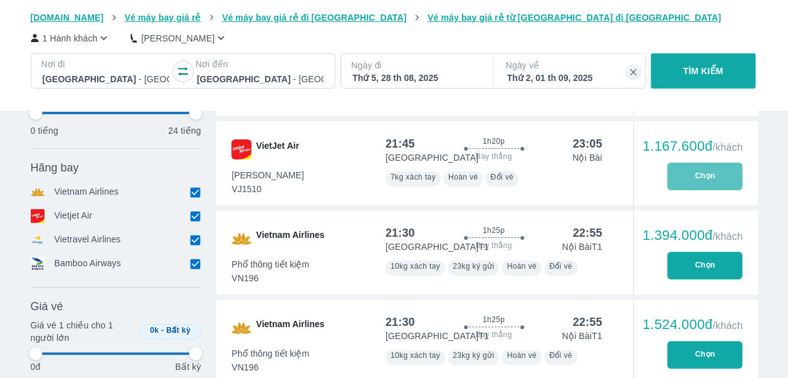
click at [685, 182] on button "Chọn" at bounding box center [704, 176] width 75 height 28
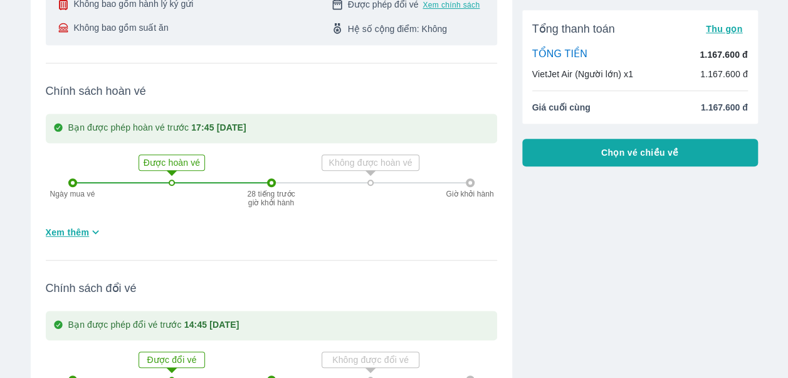
scroll to position [290, 0]
click at [88, 230] on span "Xem thêm" at bounding box center [68, 231] width 44 height 13
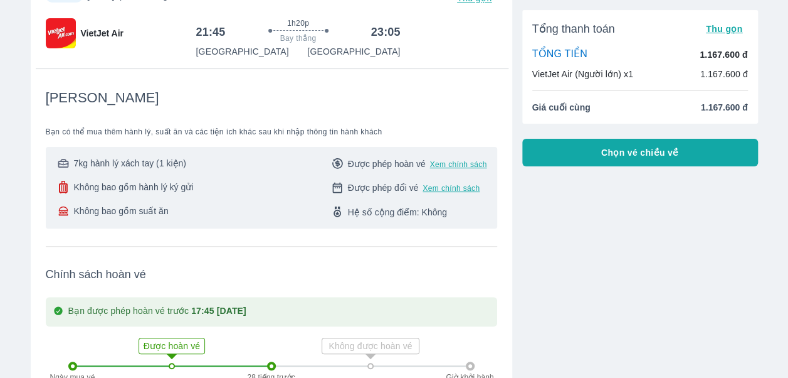
scroll to position [0, 0]
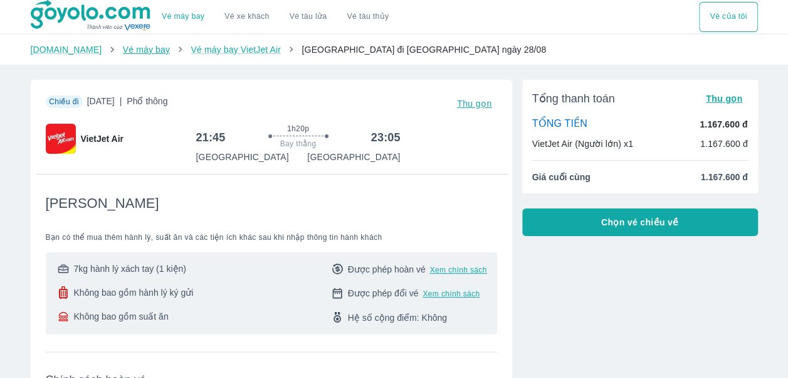
click at [129, 55] on link "Vé máy bay" at bounding box center [146, 50] width 47 height 10
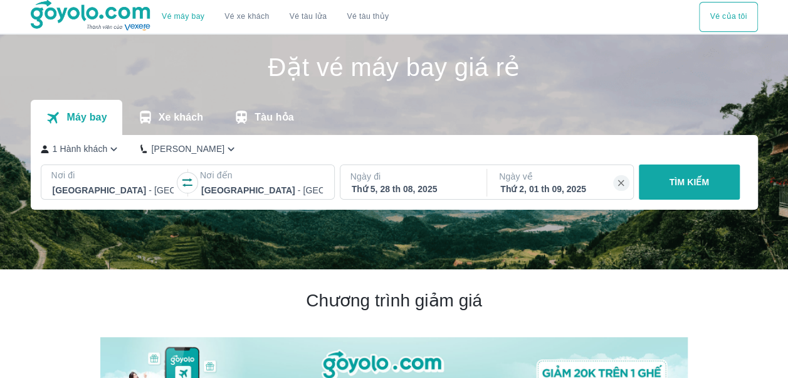
click at [701, 178] on p "TÌM KIẾM" at bounding box center [689, 182] width 40 height 13
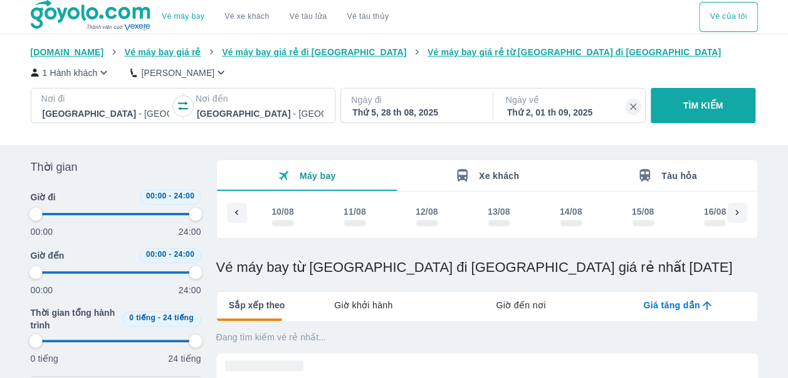
scroll to position [0, 963]
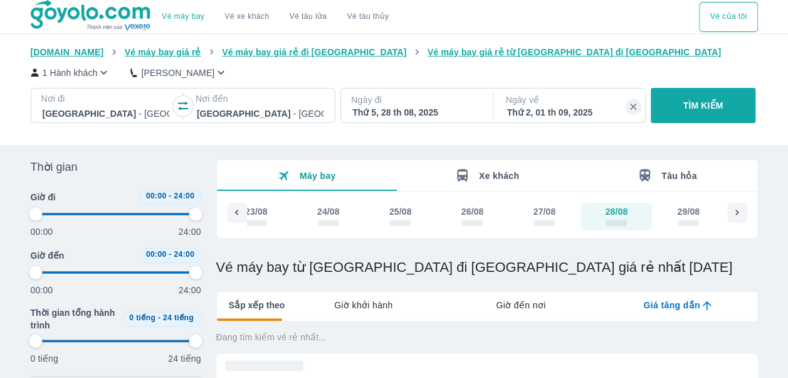
type input "97.9166666666667"
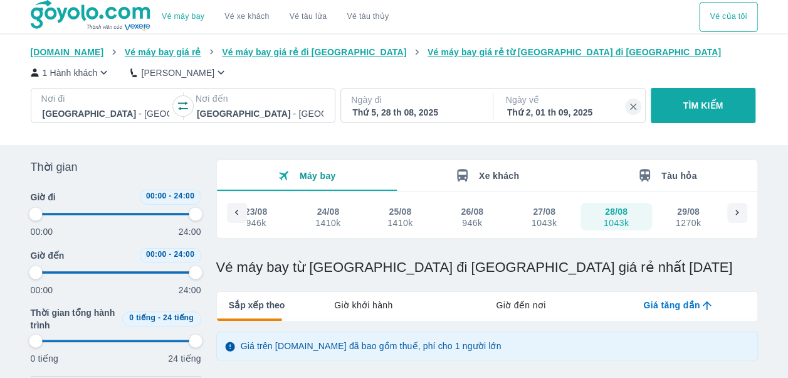
type input "97.9166666666667"
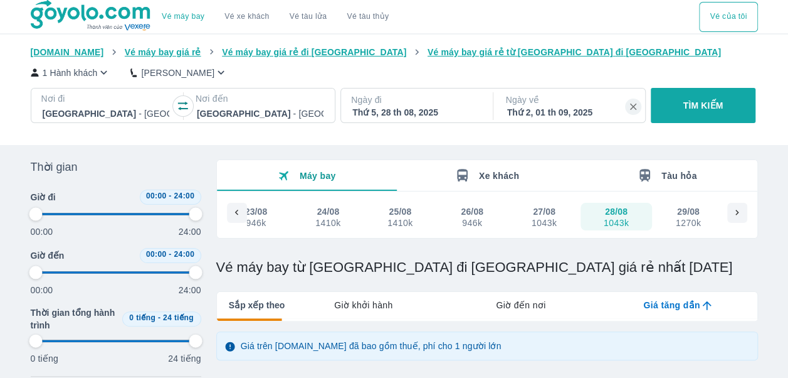
type input "97.9166666666667"
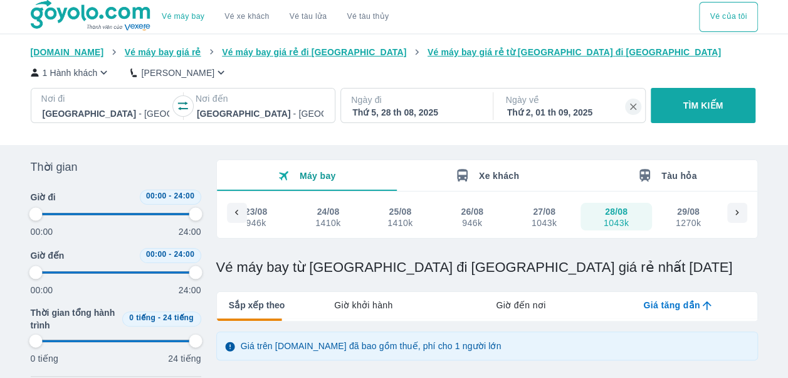
type input "97.9166666666667"
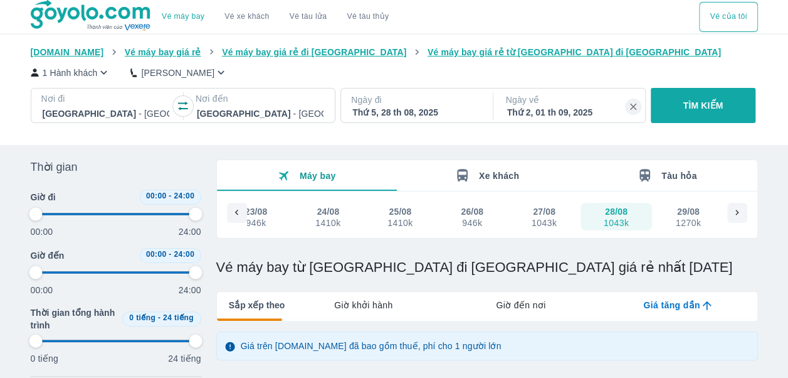
type input "97.9166666666667"
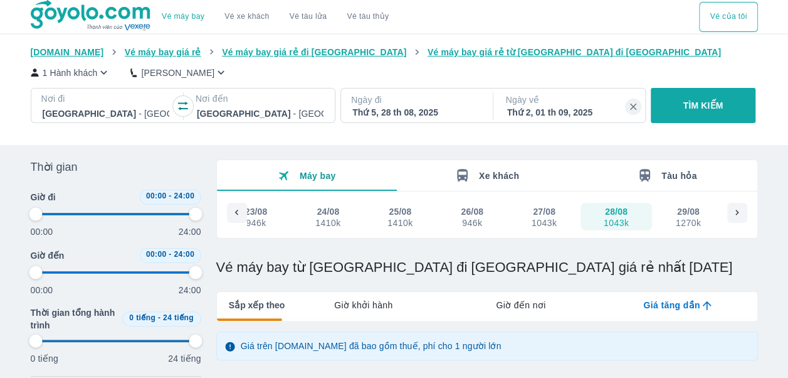
type input "97.9166666666667"
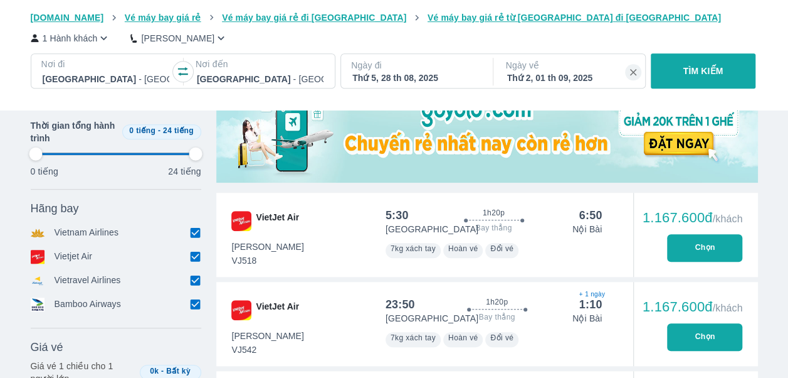
type input "97.9166666666667"
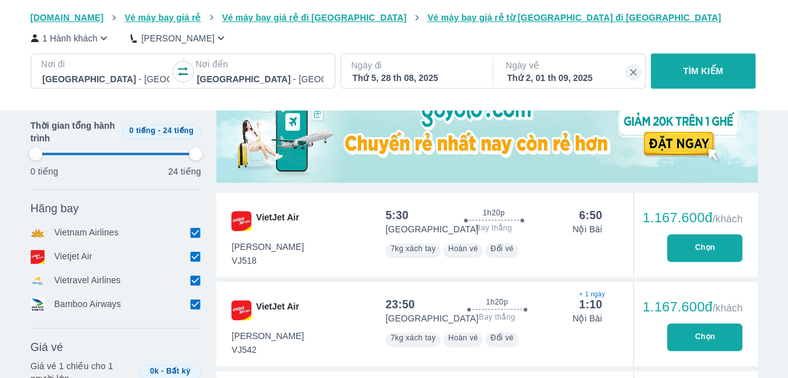
type input "97.9166666666667"
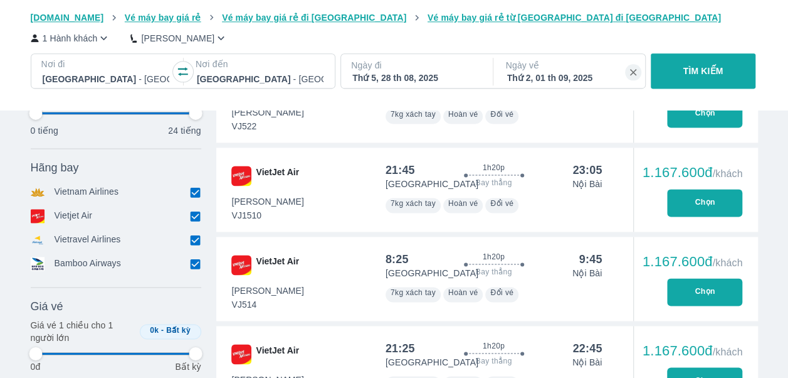
type input "97.9166666666667"
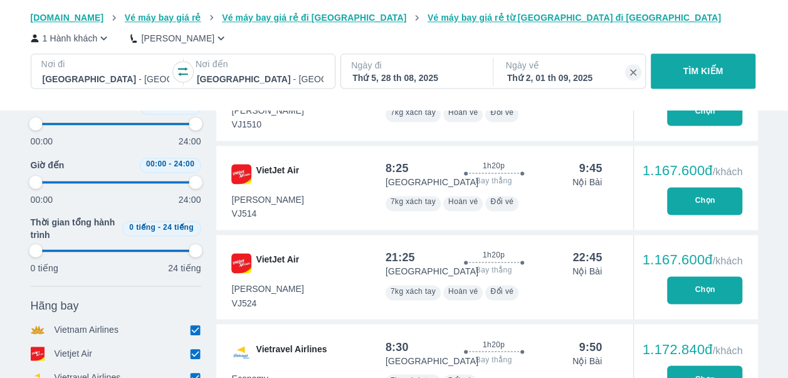
type input "97.9166666666667"
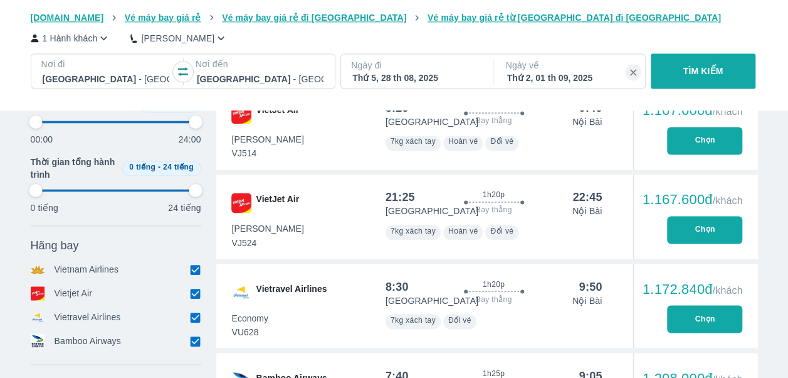
scroll to position [950, 0]
type input "97.9166666666667"
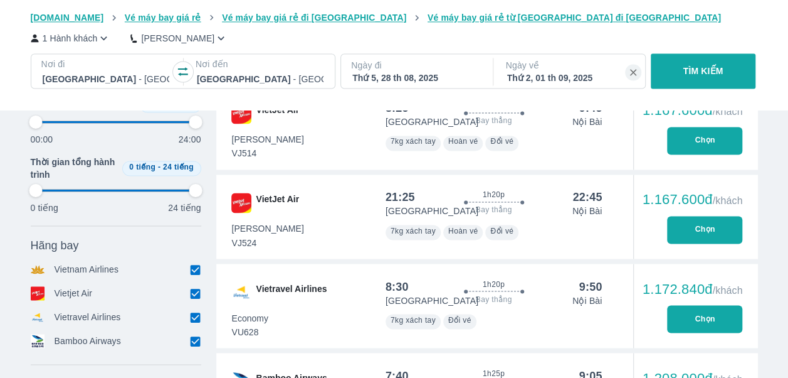
type input "97.9166666666667"
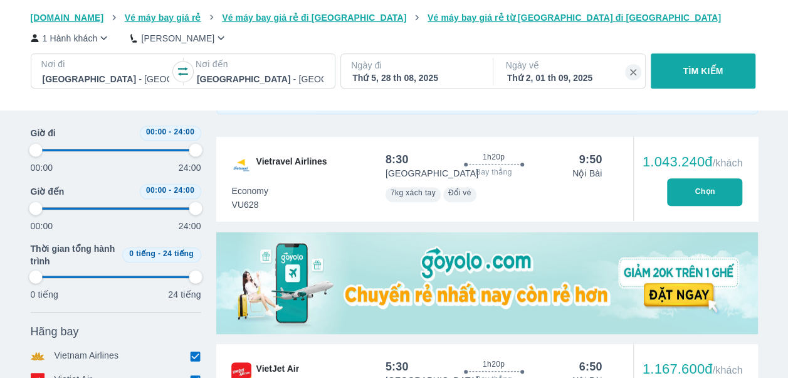
scroll to position [0, 0]
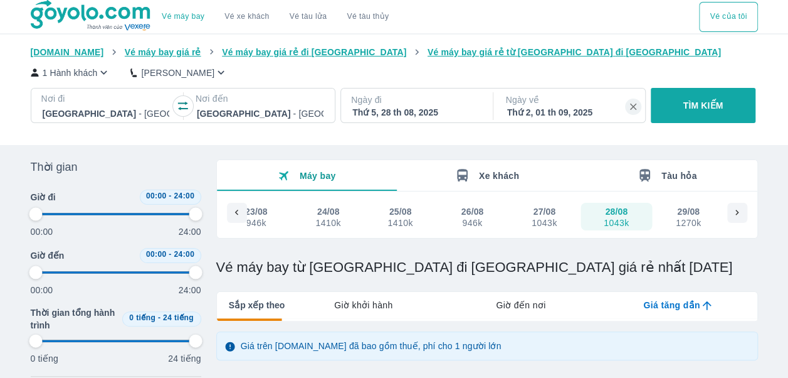
type input "97.9166666666667"
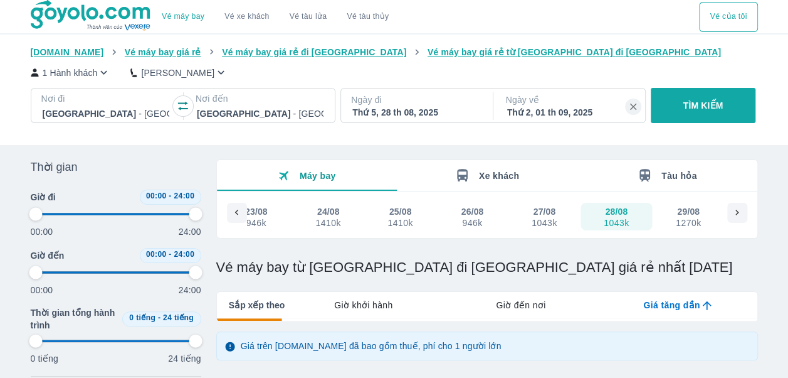
type input "97.9166666666667"
click at [70, 76] on p "1 Hành khách" at bounding box center [70, 72] width 55 height 13
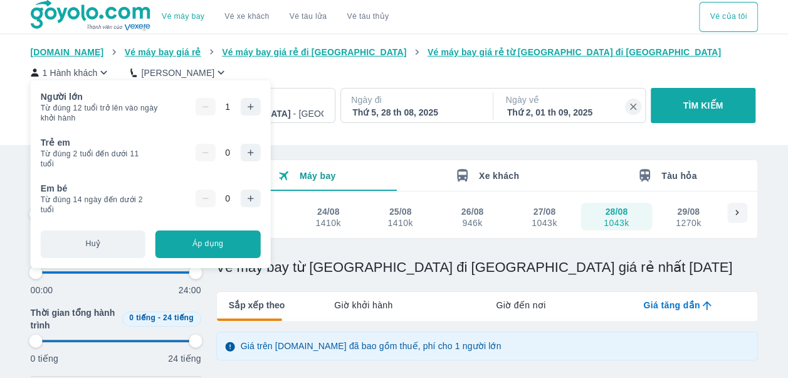
type input "97.9166666666667"
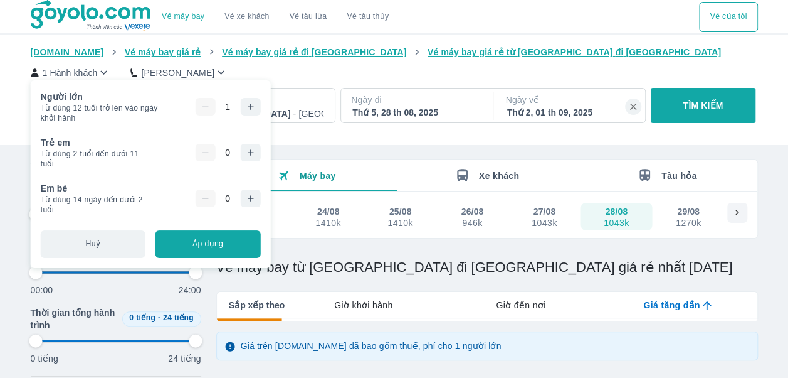
type input "97.9166666666667"
click at [253, 107] on icon "button" at bounding box center [250, 107] width 10 height 10
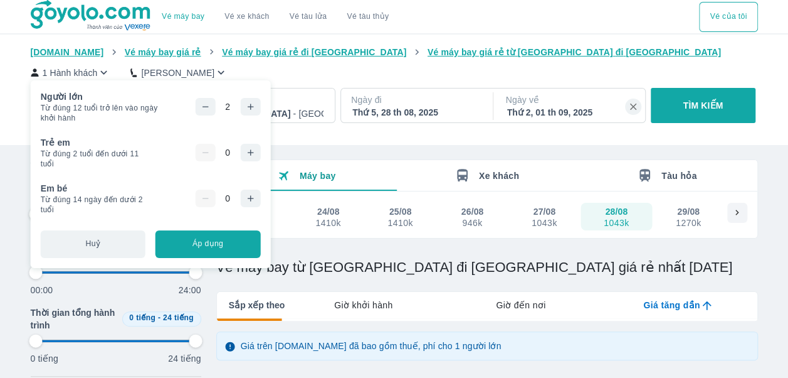
type input "97.9166666666667"
click at [194, 252] on button "Áp dụng" at bounding box center [208, 244] width 105 height 28
type input "97.9166666666667"
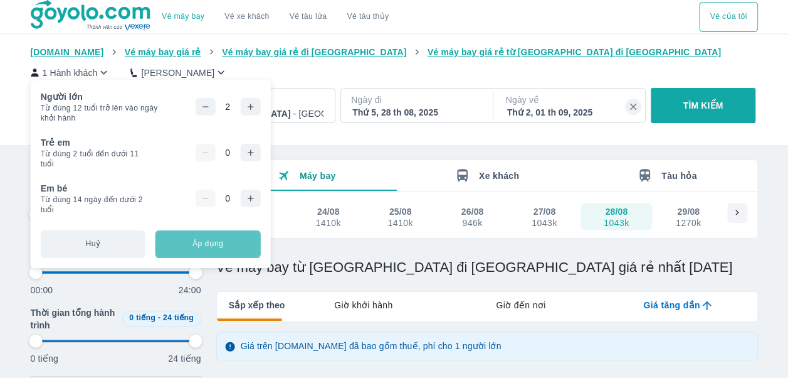
type input "97.9166666666667"
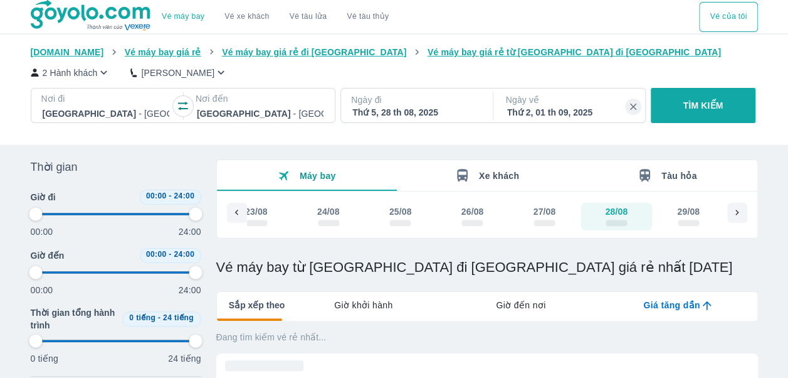
type input "97.9166666666667"
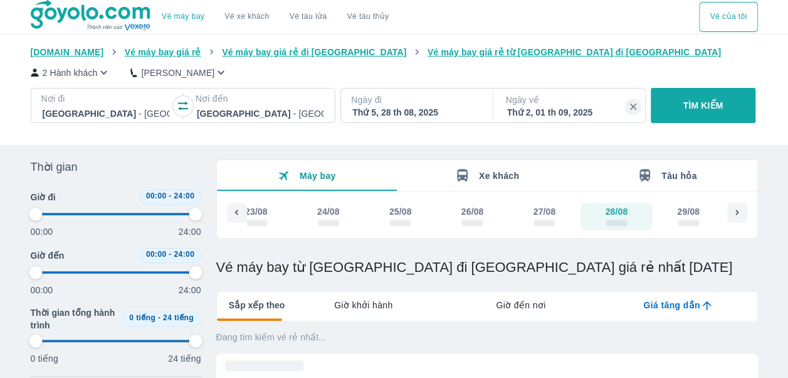
type input "97.9166666666667"
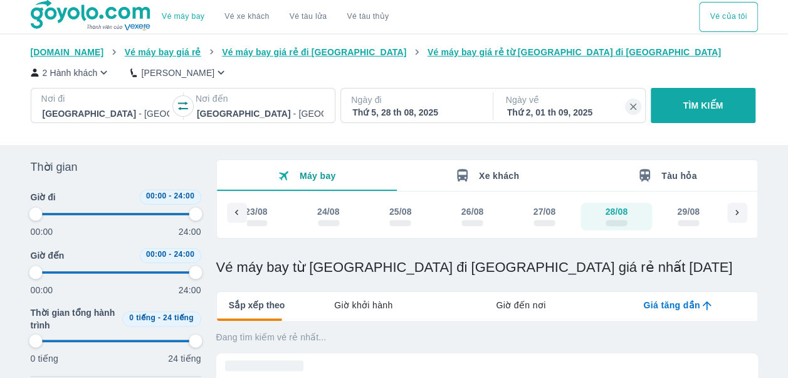
type input "97.9166666666667"
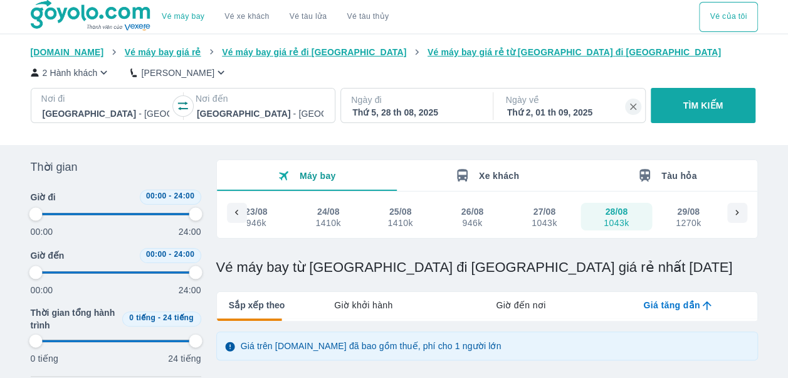
type input "97.9166666666667"
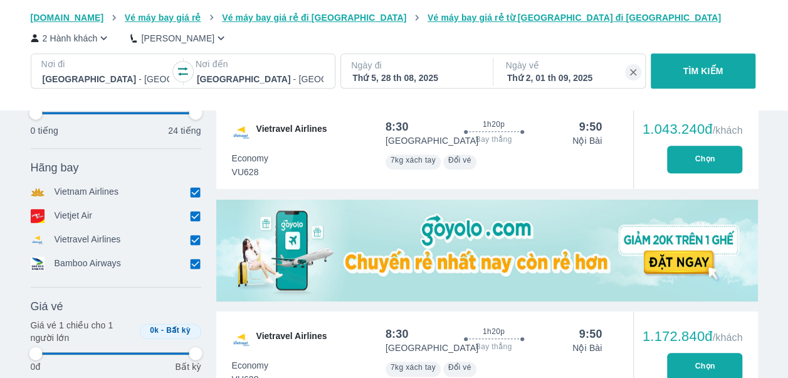
type input "97.9166666666667"
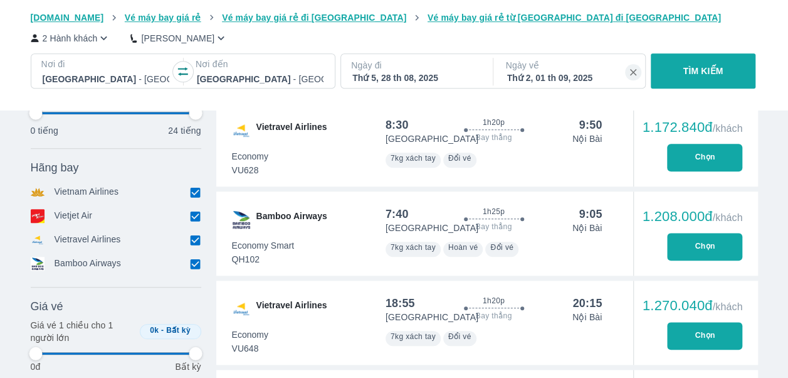
scroll to position [489, 0]
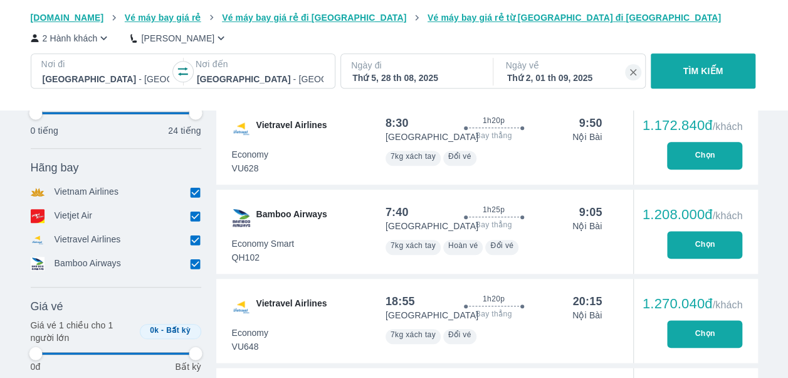
type input "97.9166666666667"
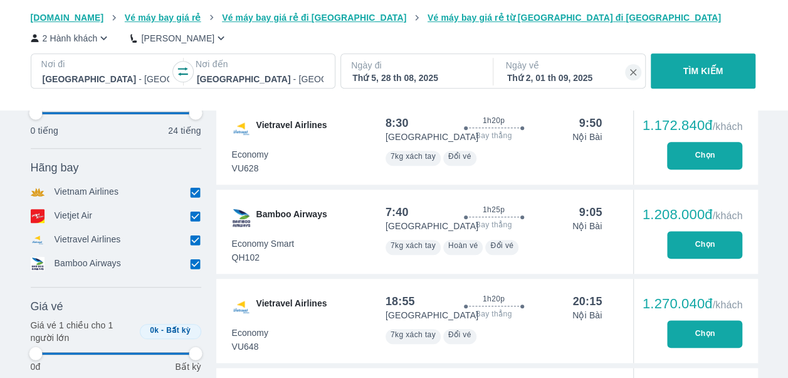
type input "97.9166666666667"
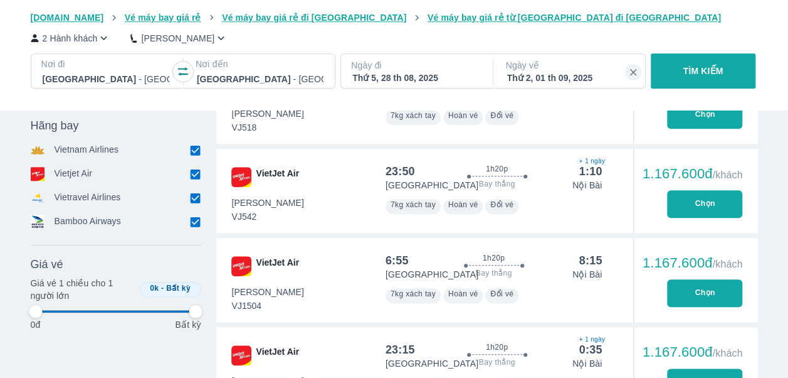
type input "97.9166666666667"
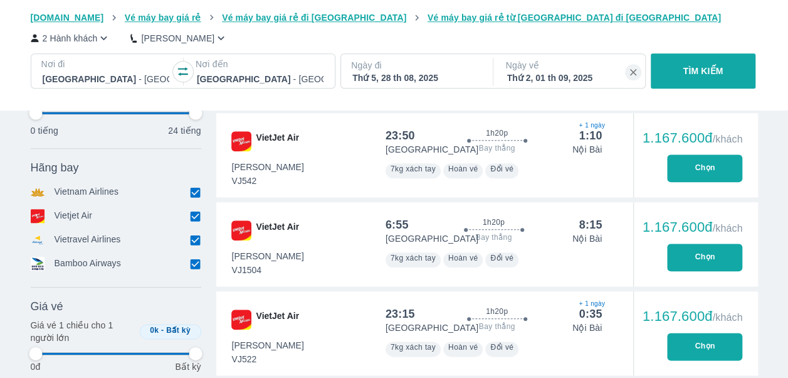
type input "97.9166666666667"
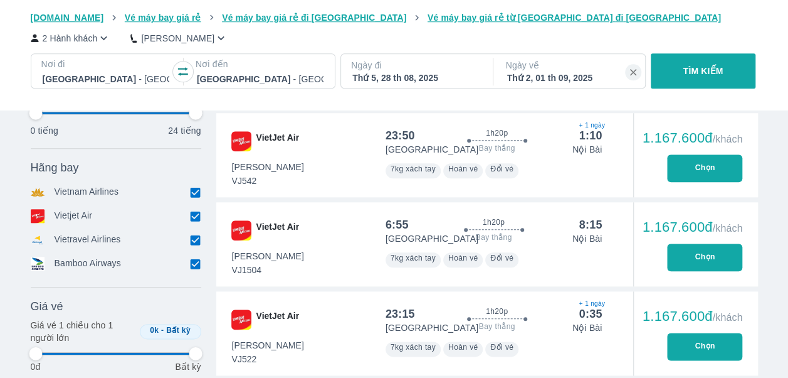
type input "97.9166666666667"
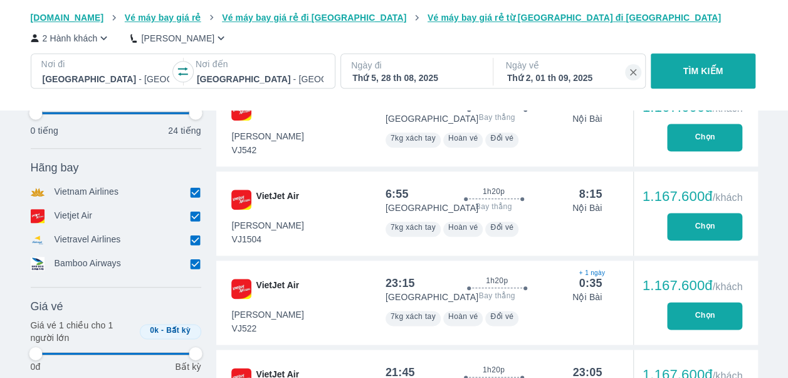
type input "97.9166666666667"
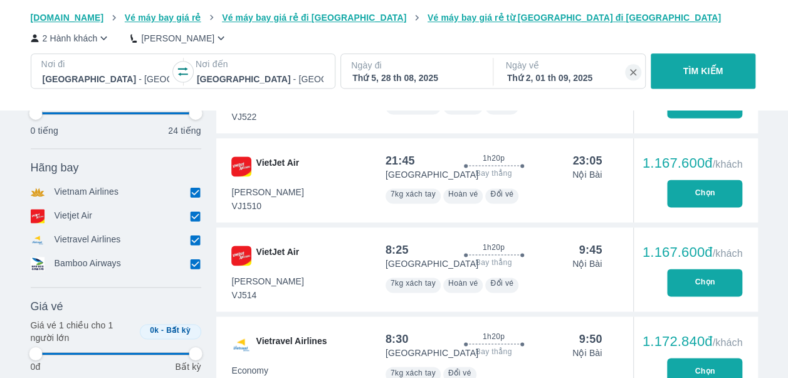
scroll to position [809, 0]
type input "97.9166666666667"
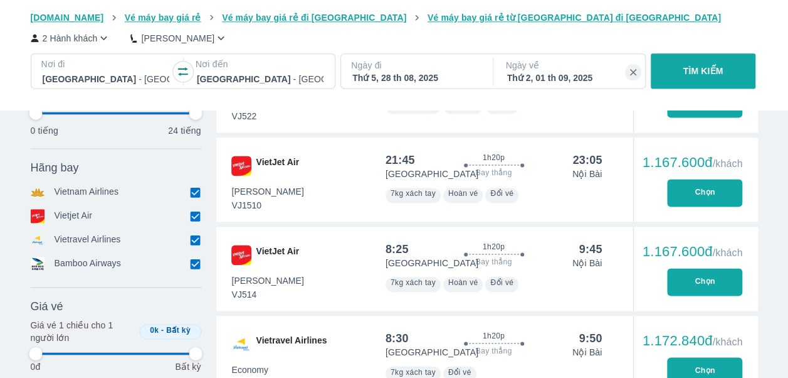
type input "97.9166666666667"
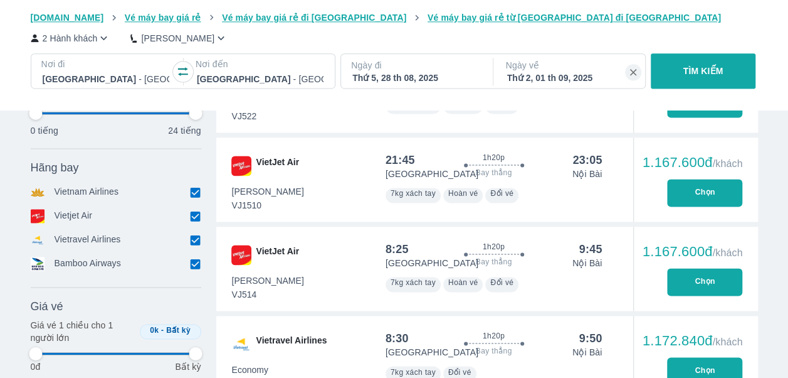
type input "97.9166666666667"
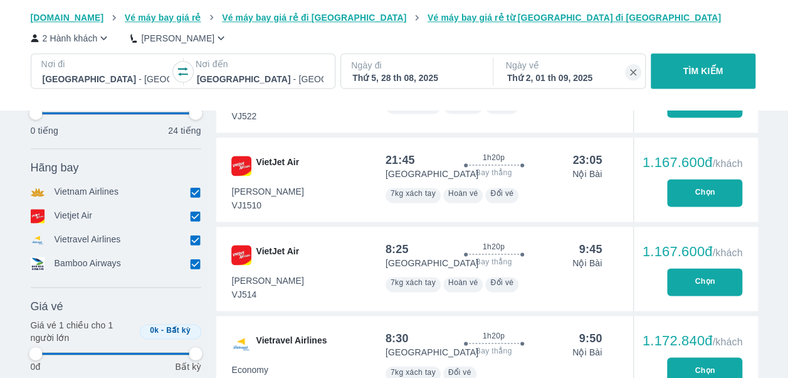
type input "97.9166666666667"
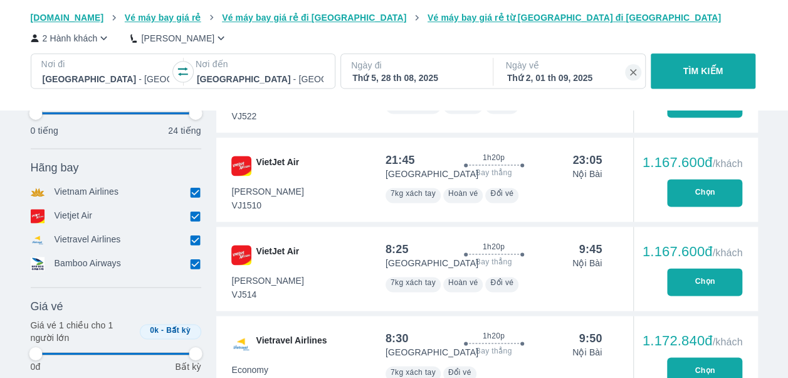
type input "97.9166666666667"
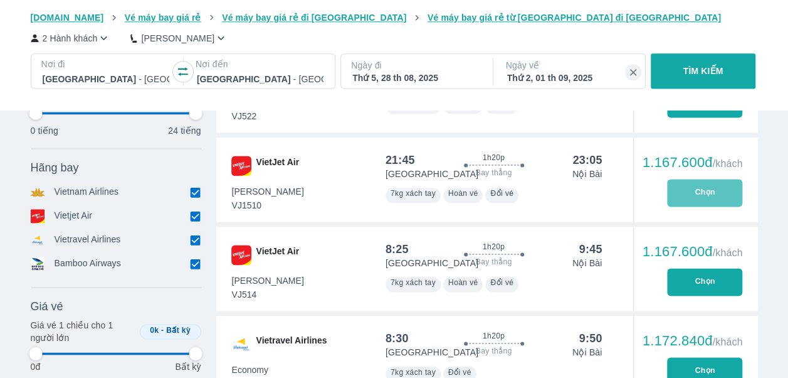
click at [714, 197] on button "Chọn" at bounding box center [704, 193] width 75 height 28
type input "97.9166666666667"
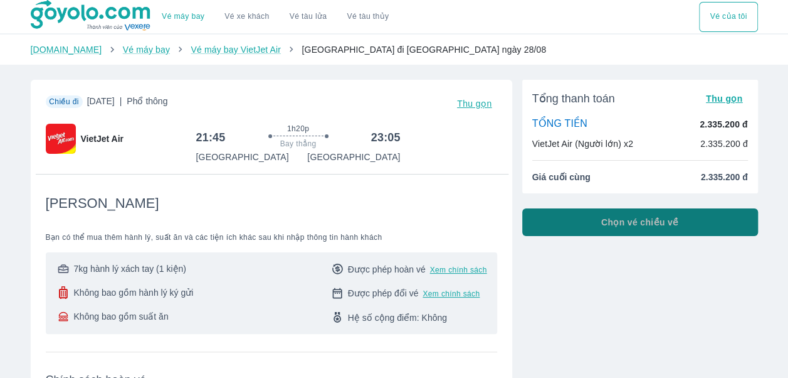
click at [639, 220] on span "Chọn vé chiều về" at bounding box center [641, 222] width 78 height 13
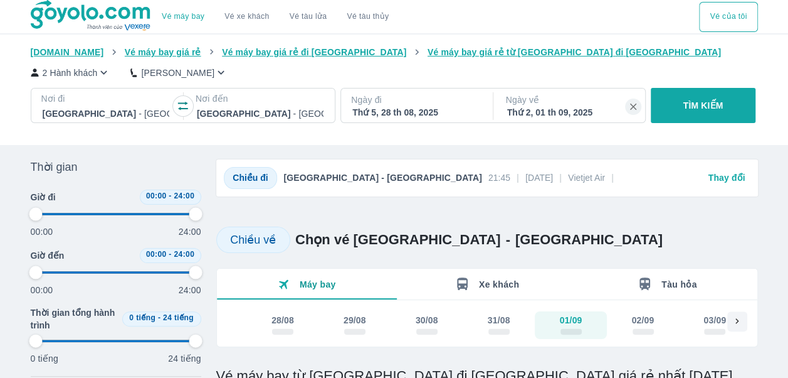
type input "97.9166666666667"
checkbox input "true"
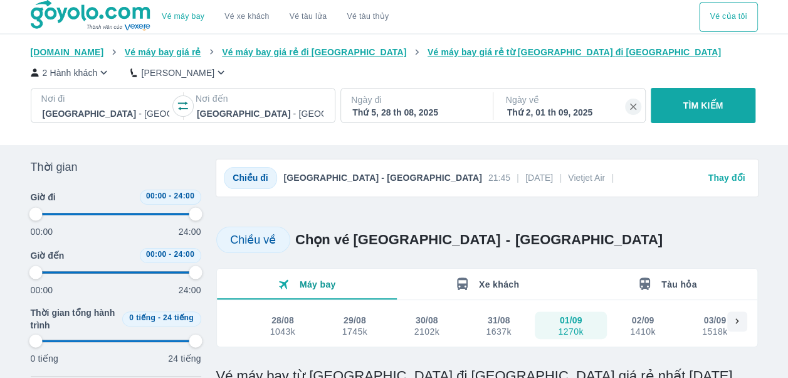
type input "97.9166666666667"
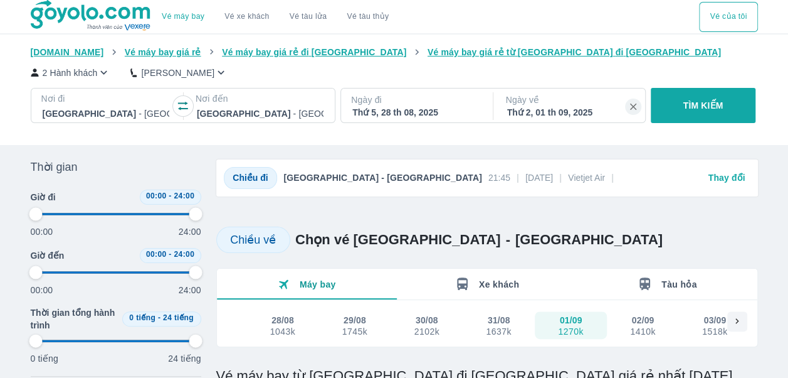
type input "97.9166666666667"
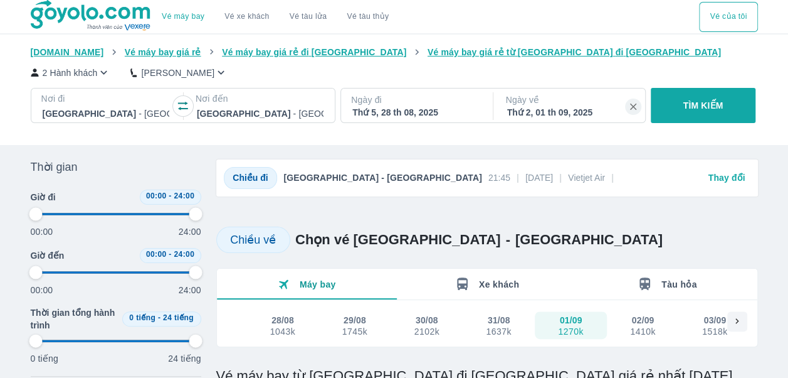
type input "97.9166666666667"
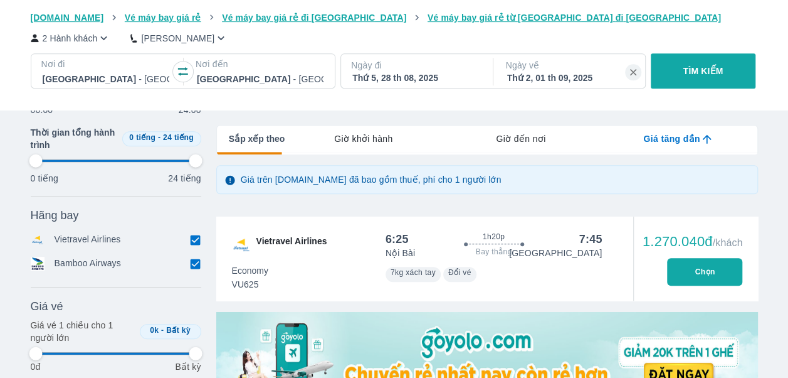
scroll to position [278, 0]
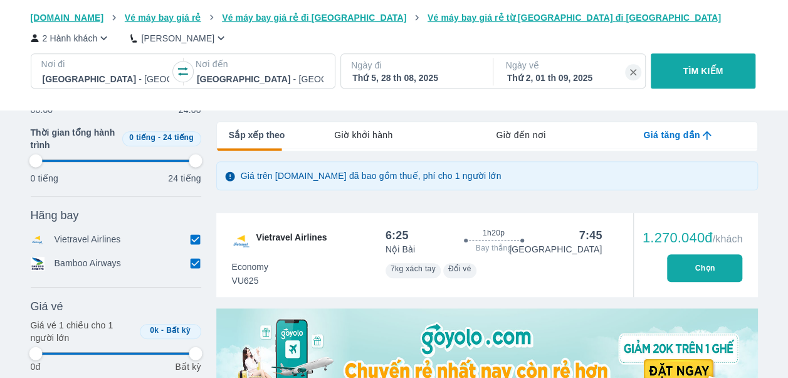
type input "97.9166666666667"
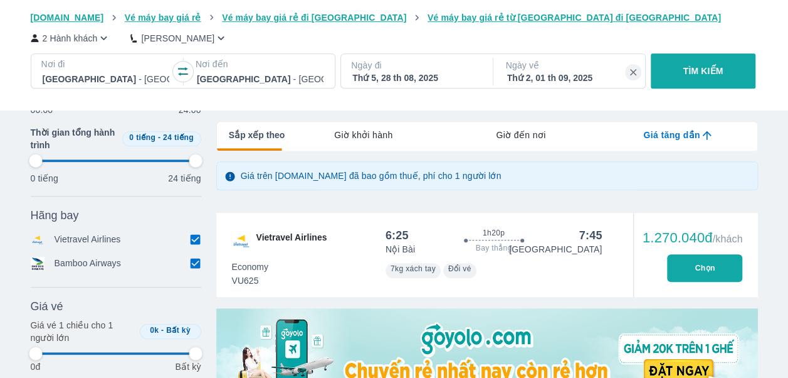
type input "97.9166666666667"
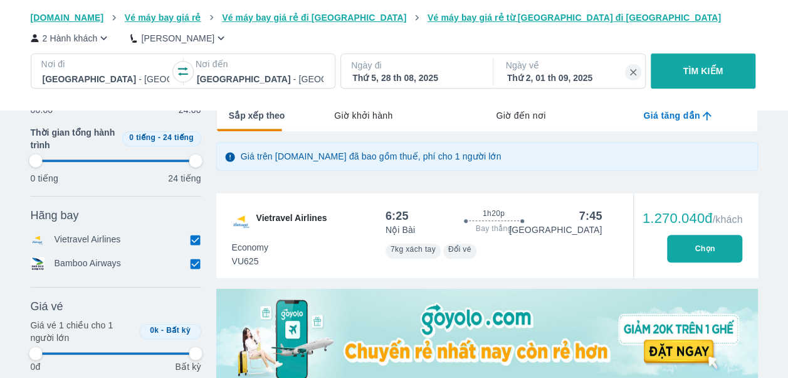
type input "97.9166666666667"
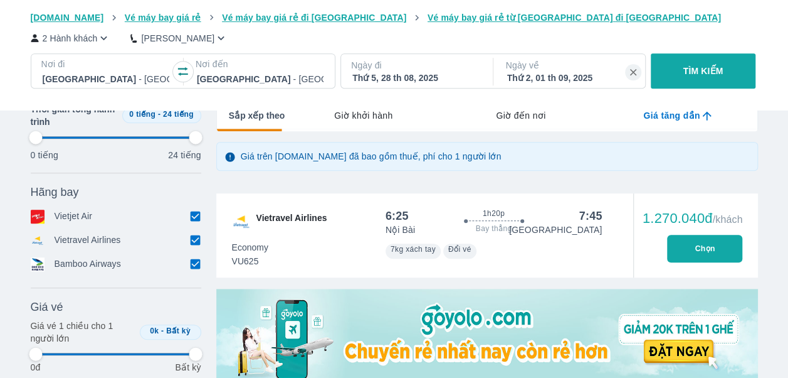
type input "97.9166666666667"
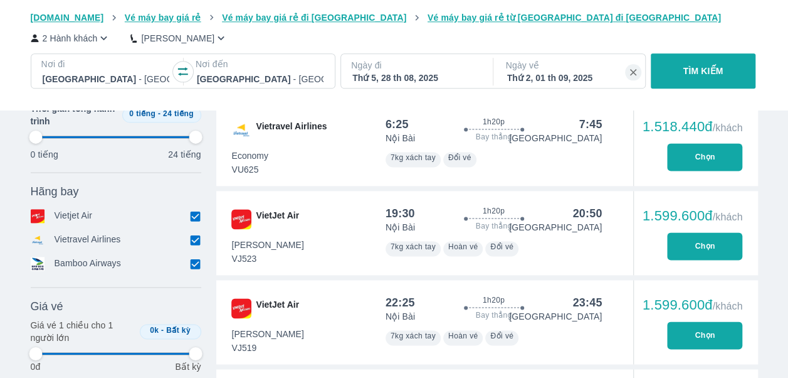
scroll to position [782, 0]
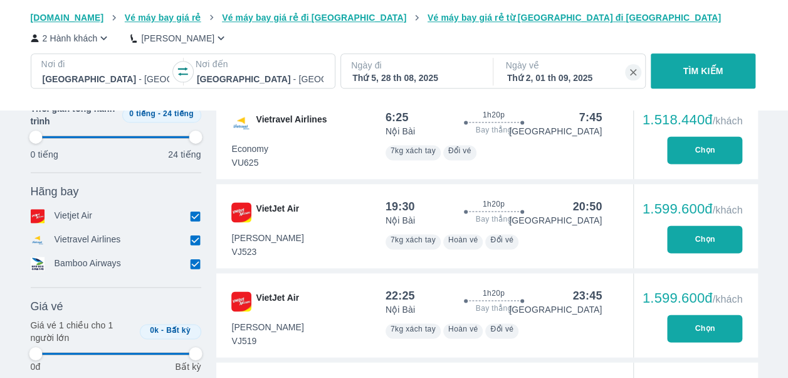
type input "97.9166666666667"
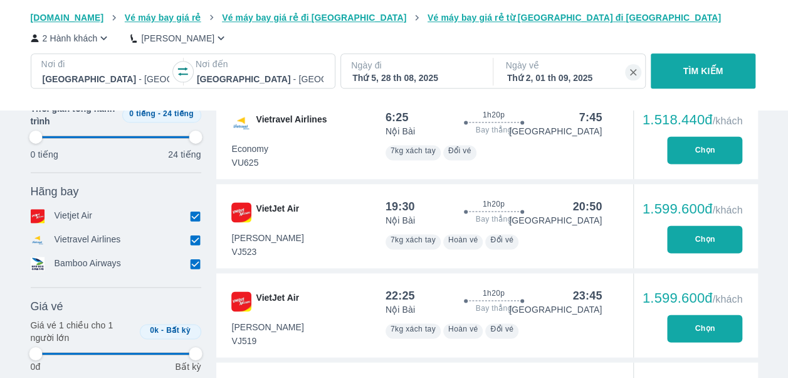
type input "97.9166666666667"
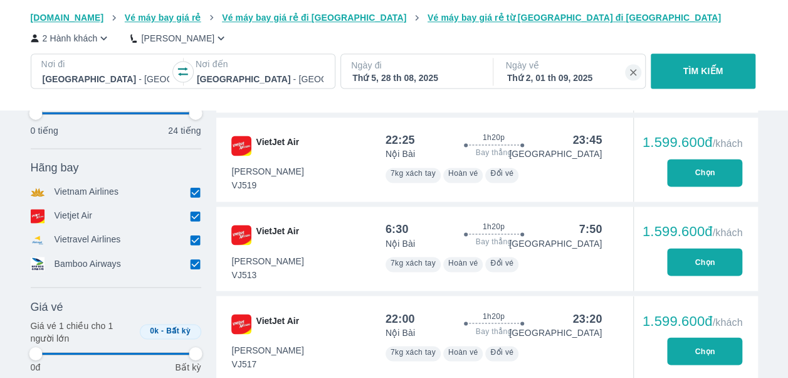
type input "97.9166666666667"
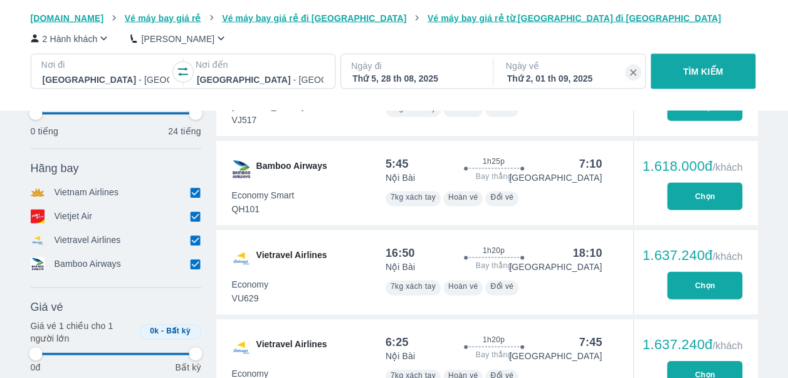
type input "97.9166666666667"
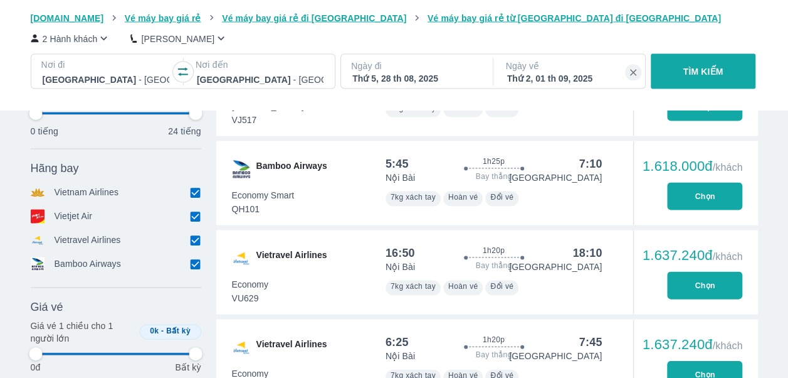
type input "97.9166666666667"
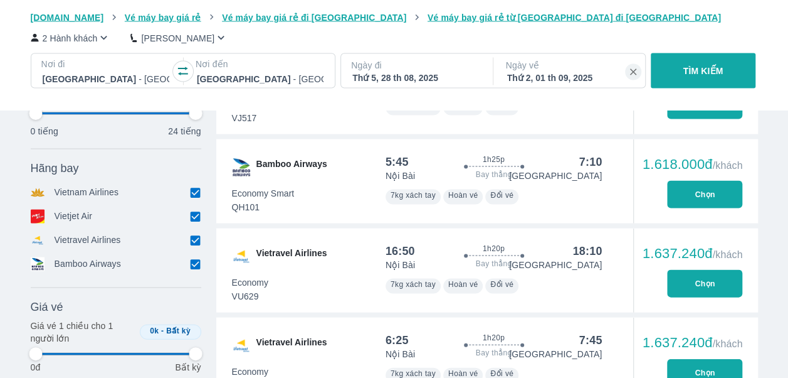
type input "97.9166666666667"
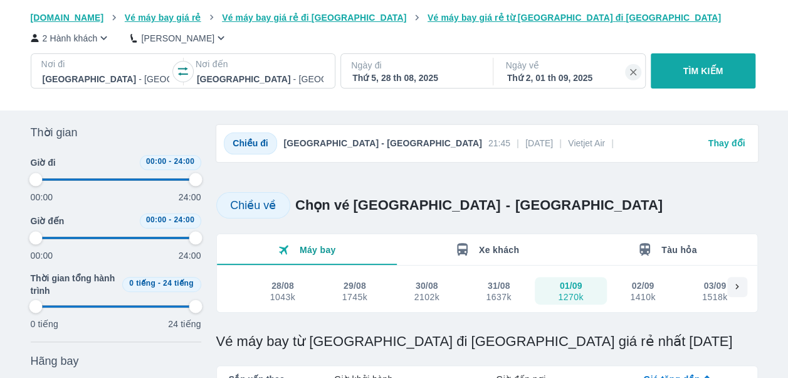
scroll to position [0, 0]
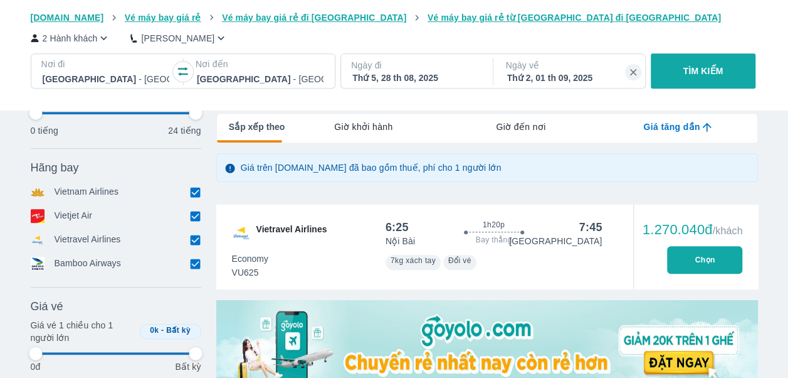
type input "97.9166666666667"
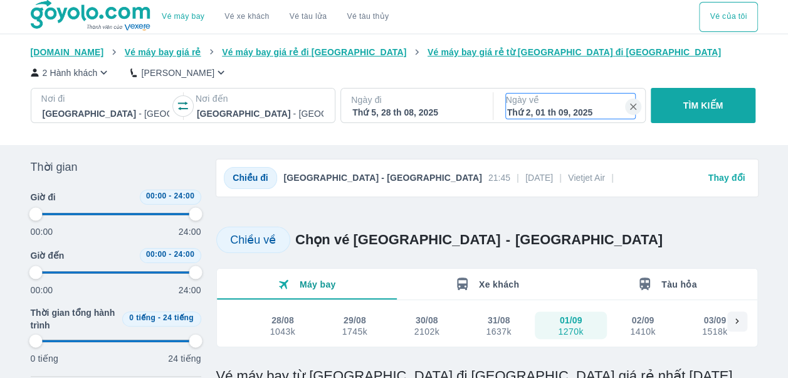
click at [554, 102] on p "Ngày về" at bounding box center [570, 99] width 129 height 13
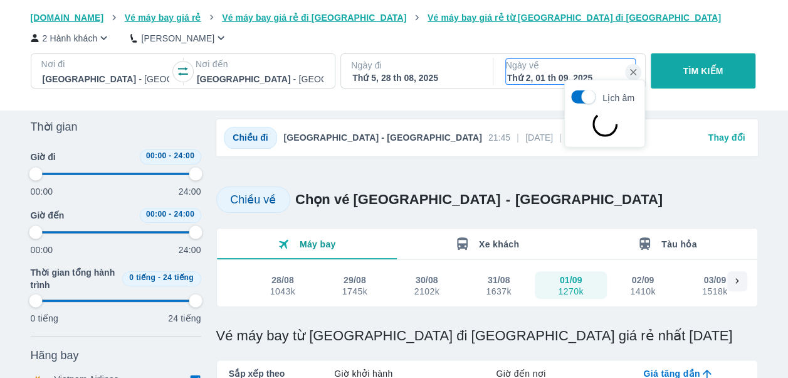
scroll to position [72, 0]
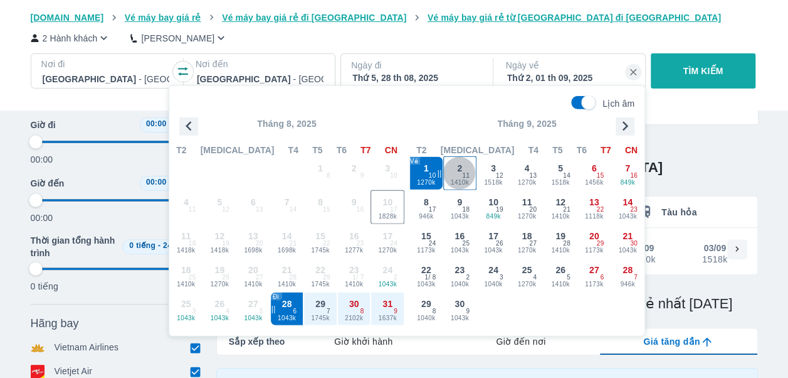
click at [452, 175] on div "2 1410k 11" at bounding box center [460, 173] width 33 height 33
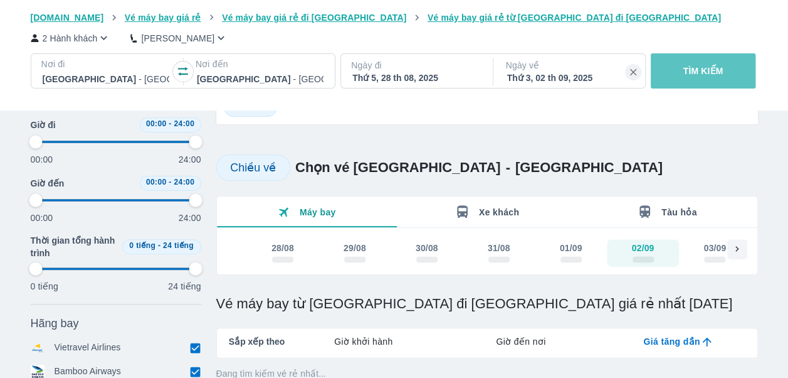
click at [731, 75] on button "TÌM KIẾM" at bounding box center [703, 70] width 105 height 35
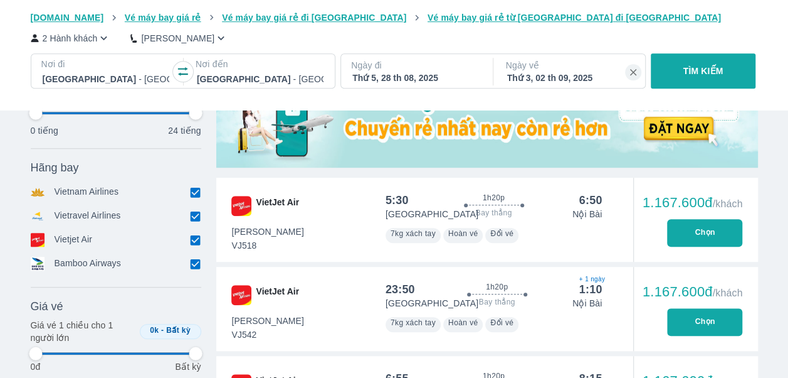
scroll to position [413, 0]
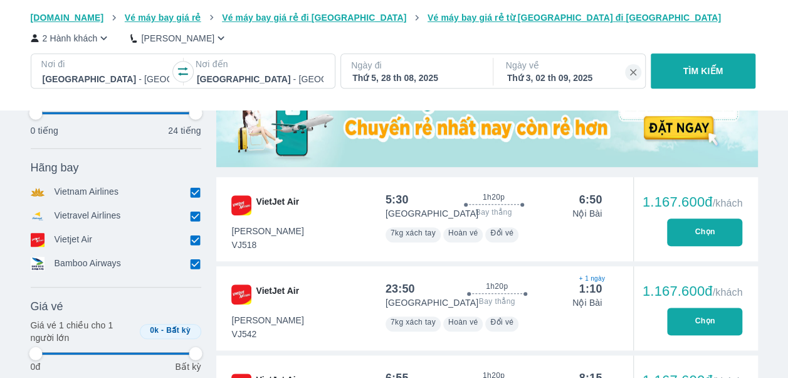
click at [720, 229] on button "Chọn" at bounding box center [704, 232] width 75 height 28
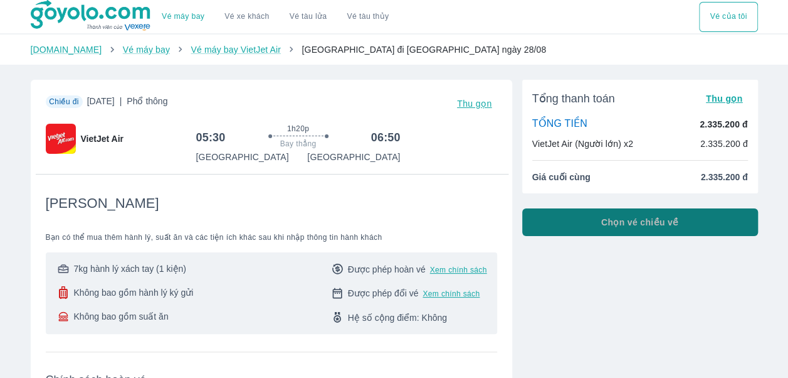
click at [653, 219] on span "Chọn vé chiều về" at bounding box center [641, 222] width 78 height 13
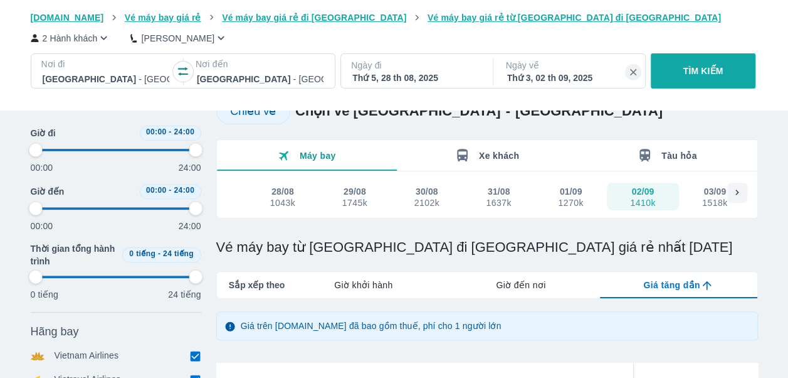
scroll to position [317, 0]
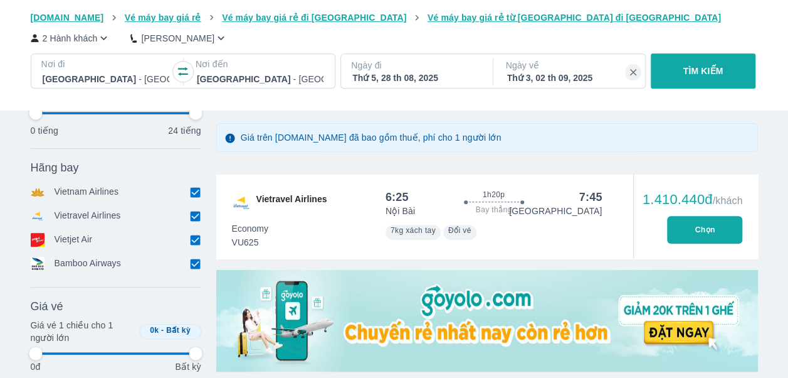
click at [696, 228] on button "Chọn" at bounding box center [704, 230] width 75 height 28
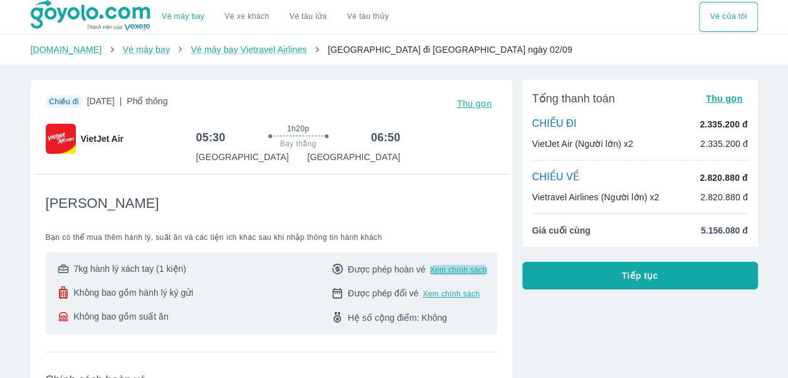
click at [467, 273] on span "Xem chính sách" at bounding box center [458, 270] width 57 height 10
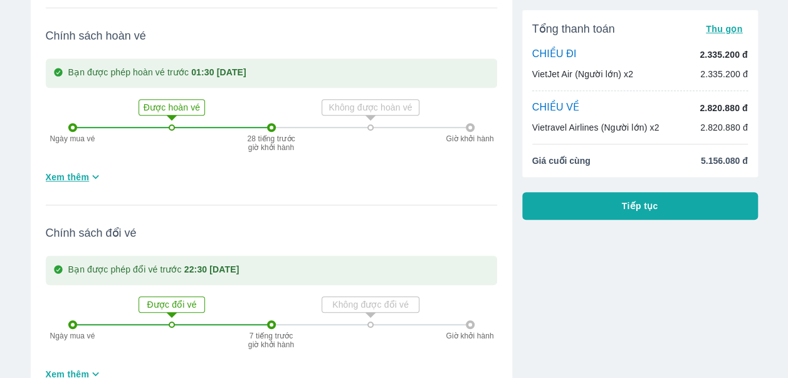
scroll to position [156, 0]
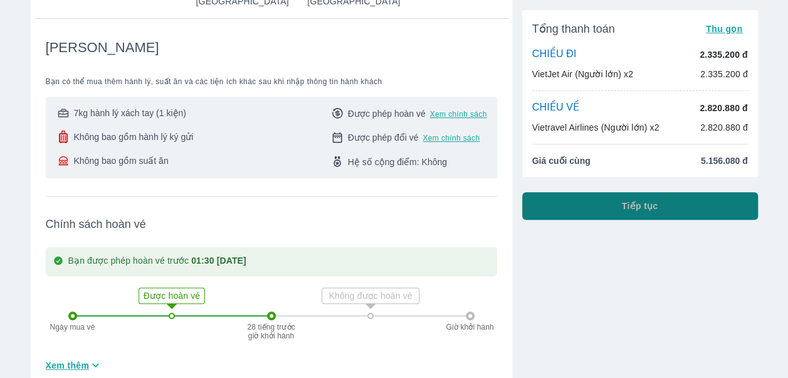
click at [617, 210] on button "Tiếp tục" at bounding box center [641, 206] width 236 height 28
